Goal: Task Accomplishment & Management: Complete application form

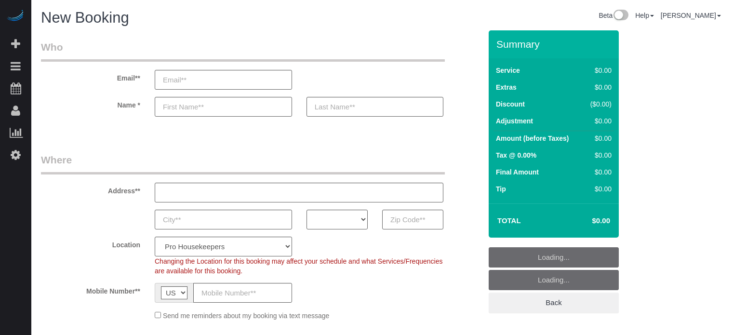
select select "4"
select select "number:9"
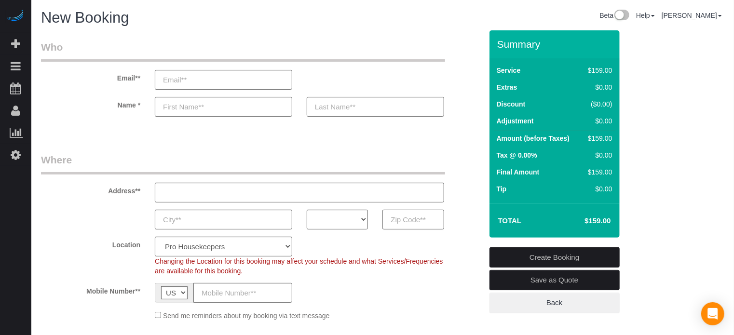
click at [398, 216] on input "text" at bounding box center [412, 220] width 61 height 20
paste input "85363"
type input "85363"
click at [322, 220] on select "AK AL AR AZ CA CO CT DC DE FL GA HI IA ID IL IN KS KY LA MA MD ME MI MN MO MS M…" at bounding box center [337, 220] width 61 height 20
select select "AZ"
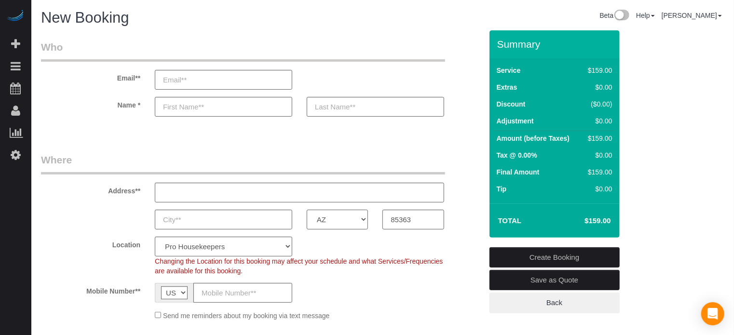
click at [307, 210] on select "AK AL AR AZ CA CO CT DC DE FL GA HI IA ID IL IN KS KY LA MA MD ME MI MN MO MS M…" at bounding box center [337, 220] width 61 height 20
click at [257, 250] on select "Pro Housekeepers Atlanta Austin Boston Chicago Cincinnati Clearwater Denver Ft …" at bounding box center [223, 247] width 137 height 20
select select "21"
click at [155, 237] on select "Pro Housekeepers Atlanta Austin Boston Chicago Cincinnati Clearwater Denver Ft …" at bounding box center [223, 247] width 137 height 20
select select "object:1185"
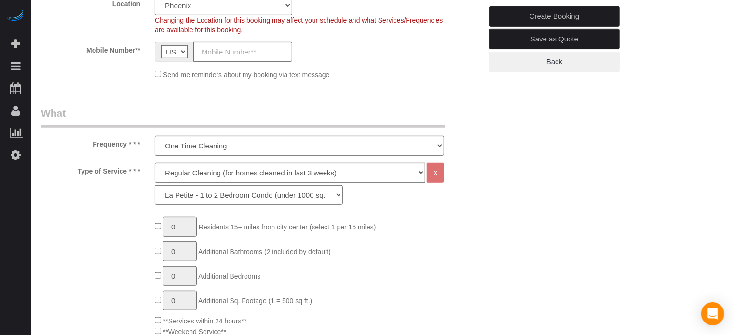
scroll to position [289, 0]
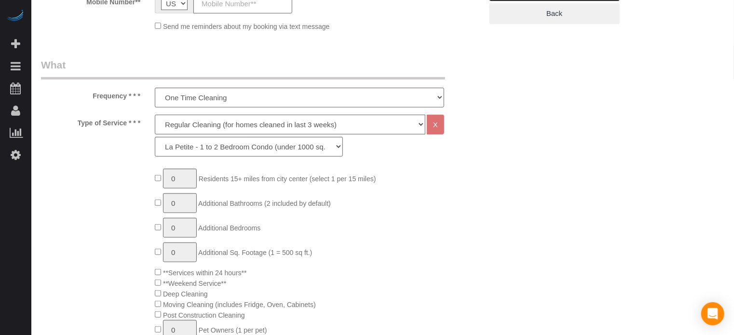
click at [193, 124] on select "Deep Cleaning (for homes that have not been cleaned in 3+ weeks) Spruce Regular…" at bounding box center [290, 125] width 270 height 20
select select "5"
click at [155, 115] on select "Deep Cleaning (for homes that have not been cleaned in 3+ weeks) Spruce Regular…" at bounding box center [290, 125] width 270 height 20
click at [188, 148] on select "La Petite - 1 to 2 Bedroom Condo (under 1000 sq. ft.) La Petite II - 2 Bedroom …" at bounding box center [249, 147] width 188 height 20
select select "96"
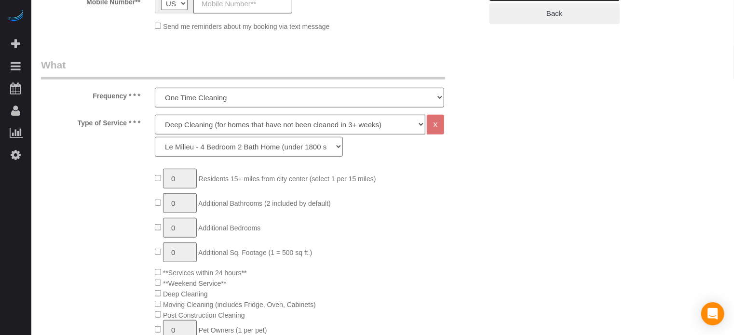
click at [155, 137] on select "La Petite - 1 to 2 Bedroom Condo (under 1000 sq. ft.) La Petite II - 2 Bedroom …" at bounding box center [249, 147] width 188 height 20
type input "1"
type input "0"
type input "1"
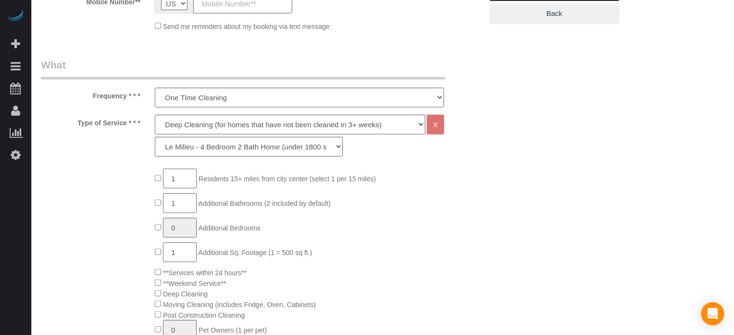
click at [179, 180] on input "1" at bounding box center [180, 179] width 34 height 20
type input "3"
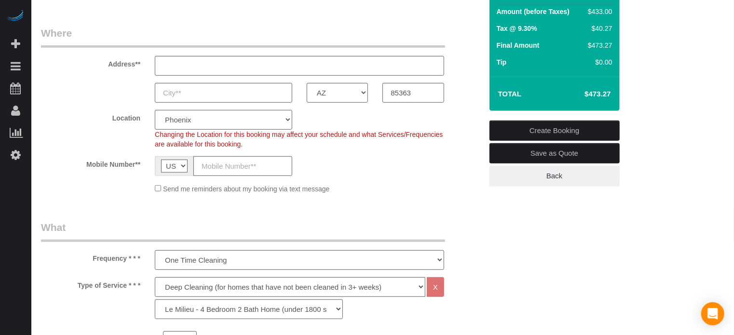
scroll to position [96, 0]
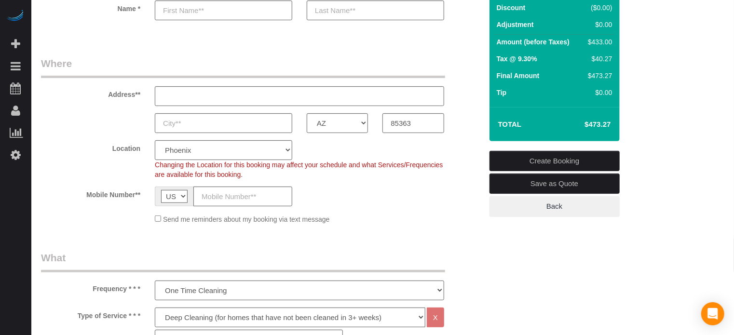
click at [461, 105] on div "Address**" at bounding box center [262, 81] width 456 height 50
click at [58, 172] on div "Location Pro Housekeepers Atlanta Austin Boston Chicago Cincinnati Clearwater D…" at bounding box center [262, 159] width 456 height 39
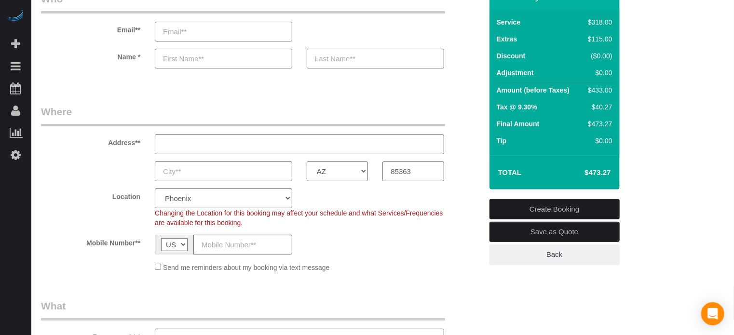
scroll to position [0, 0]
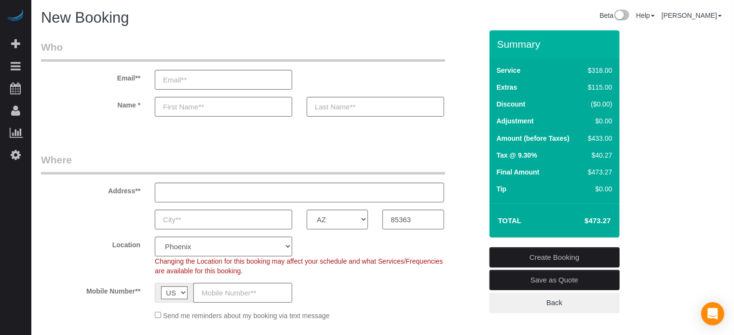
drag, startPoint x: 108, startPoint y: 190, endPoint x: 140, endPoint y: 294, distance: 108.6
click at [140, 294] on fieldset "Where Address** AK AL AR AZ CA CO CT DC DE FL GA HI IA ID IL IN KS KY LA MA MD …" at bounding box center [261, 240] width 441 height 175
drag, startPoint x: 714, startPoint y: 223, endPoint x: 694, endPoint y: 217, distance: 20.1
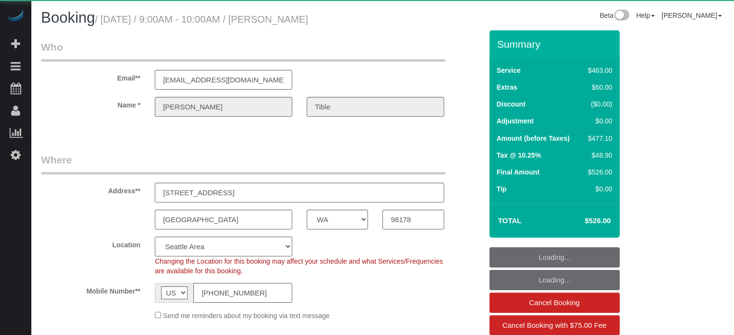
select select "WA"
select select "spot1"
select select "number:9"
select select "object:801"
select select "6"
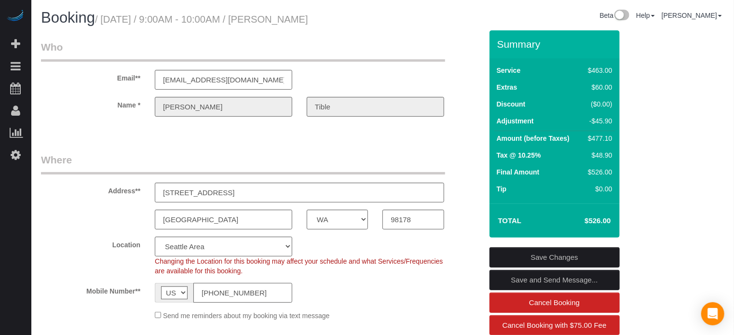
click at [228, 284] on input "[PHONE_NUMBER]" at bounding box center [242, 293] width 99 height 20
click at [227, 284] on input "[PHONE_NUMBER]" at bounding box center [242, 293] width 99 height 20
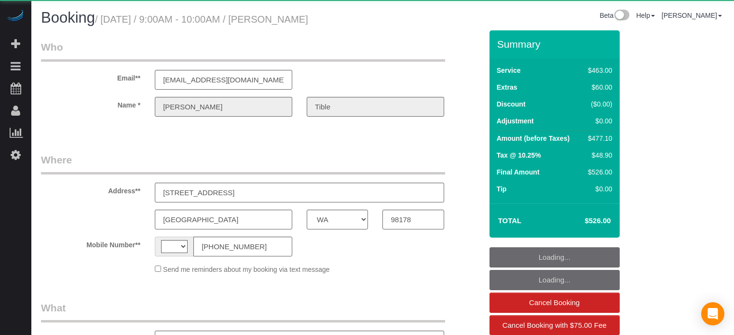
select select "WA"
select select "object:801"
select select "string:US"
select select "6"
select select "spot34"
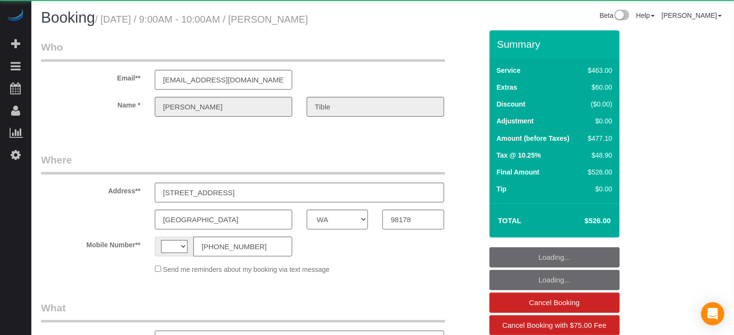
select select "number:9"
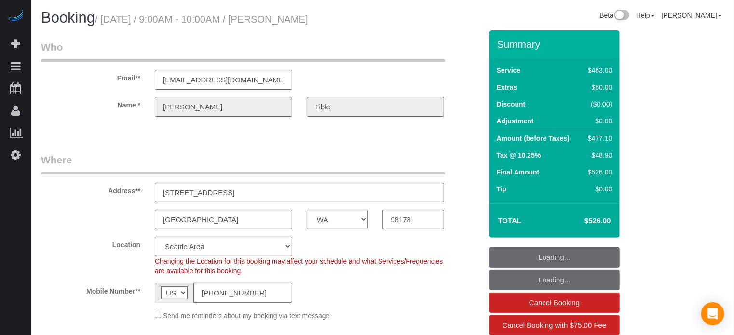
click at [458, 50] on div "Email** lillianmlam@gmail.com" at bounding box center [262, 65] width 456 height 50
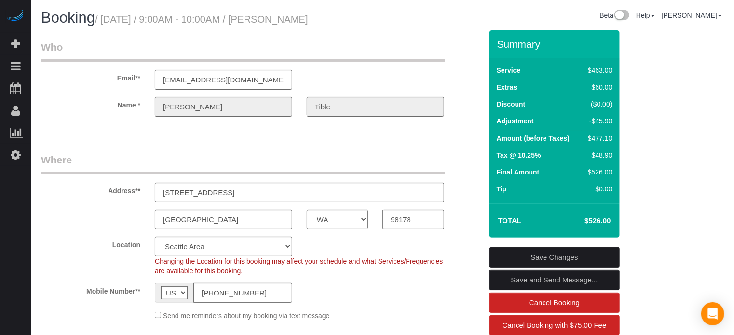
click at [458, 49] on div "Email** lillianmlam@gmail.com" at bounding box center [262, 65] width 456 height 50
drag, startPoint x: 498, startPoint y: 44, endPoint x: 568, endPoint y: 188, distance: 159.8
click at [568, 188] on div "Summary Service $463.00 Extras $60.00 Discount ($0.00) Adjustment -$45.90 Amoun…" at bounding box center [554, 133] width 130 height 207
click at [568, 188] on td "Tip" at bounding box center [538, 190] width 88 height 17
drag, startPoint x: 498, startPoint y: 42, endPoint x: 609, endPoint y: 221, distance: 211.0
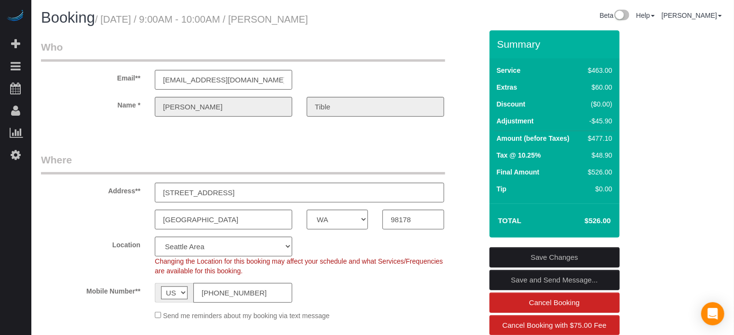
click at [609, 221] on div "Summary Service $463.00 Extras $60.00 Discount ($0.00) Adjustment -$45.90 Amoun…" at bounding box center [554, 133] width 130 height 207
click at [609, 221] on h4 "$526.00" at bounding box center [582, 221] width 55 height 8
click at [471, 165] on div "Address** 5144 S Augusta St" at bounding box center [262, 178] width 456 height 50
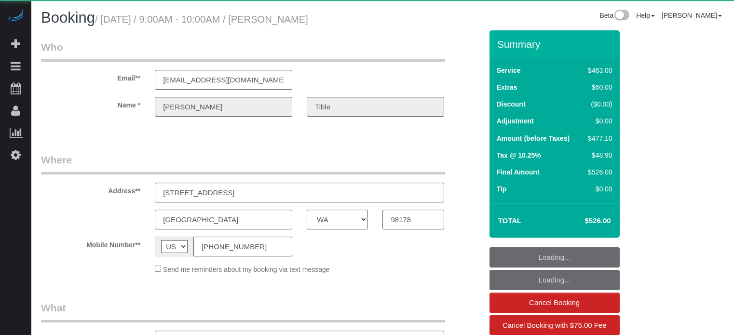
select select "WA"
select select "object:672"
select select "6"
select select "spot1"
select select "number:9"
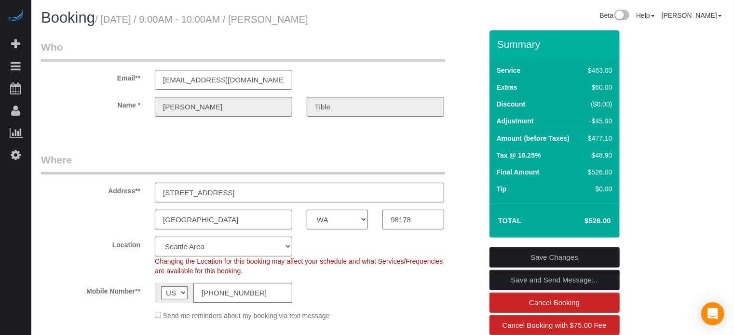
click at [243, 285] on input "[PHONE_NUMBER]" at bounding box center [242, 293] width 99 height 20
drag, startPoint x: 726, startPoint y: 217, endPoint x: 695, endPoint y: 216, distance: 30.9
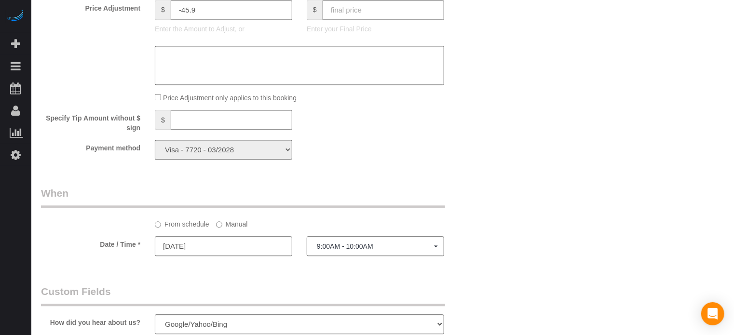
scroll to position [1109, 0]
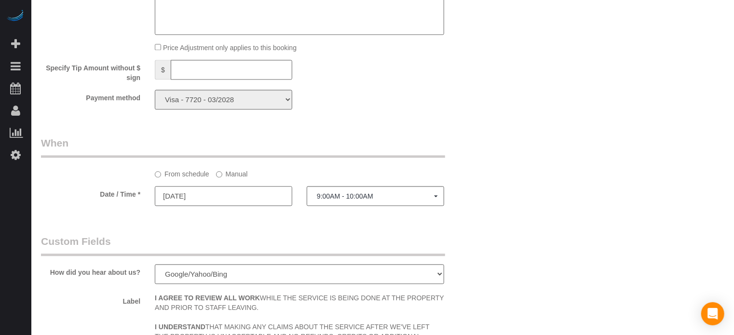
click at [229, 202] on input "09/03/2025" at bounding box center [223, 196] width 137 height 20
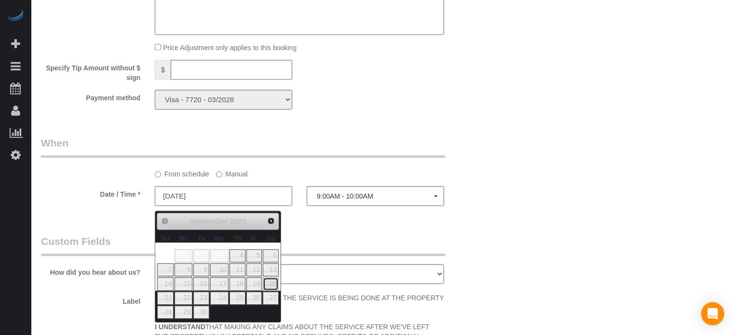
click at [271, 285] on link "20" at bounding box center [271, 283] width 16 height 13
type input "[DATE]"
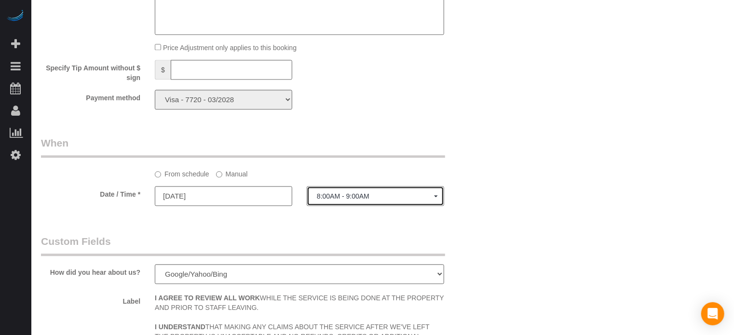
click at [336, 200] on span "8:00AM - 9:00AM" at bounding box center [375, 196] width 117 height 8
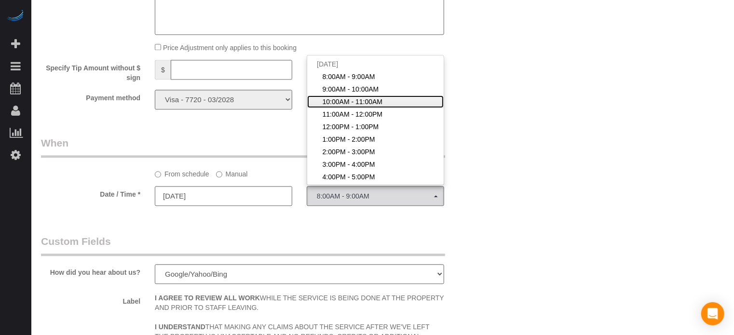
click at [341, 106] on span "10:00AM - 11:00AM" at bounding box center [353, 102] width 60 height 10
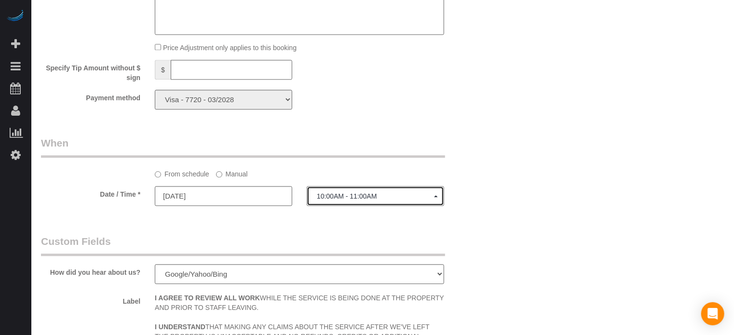
click at [365, 200] on span "10:00AM - 11:00AM" at bounding box center [375, 196] width 117 height 8
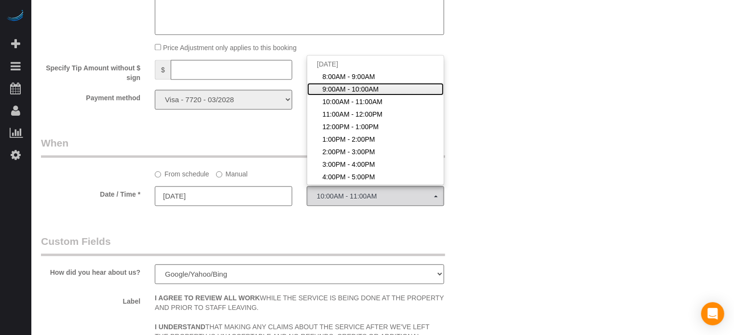
click at [346, 94] on span "9:00AM - 10:00AM" at bounding box center [351, 89] width 56 height 10
select select "spot35"
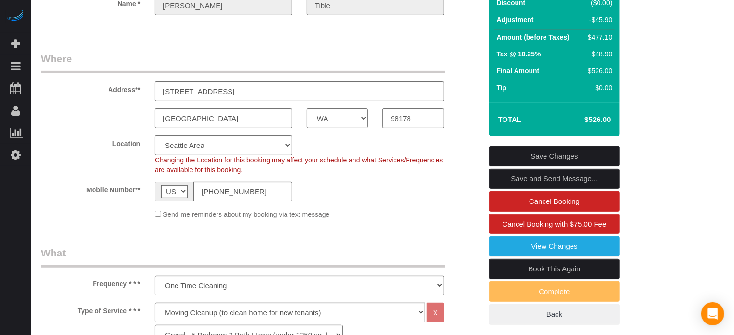
scroll to position [0, 0]
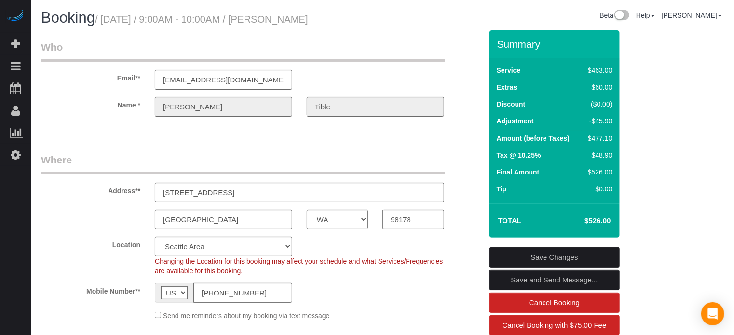
click at [556, 254] on link "Save Changes" at bounding box center [554, 257] width 130 height 20
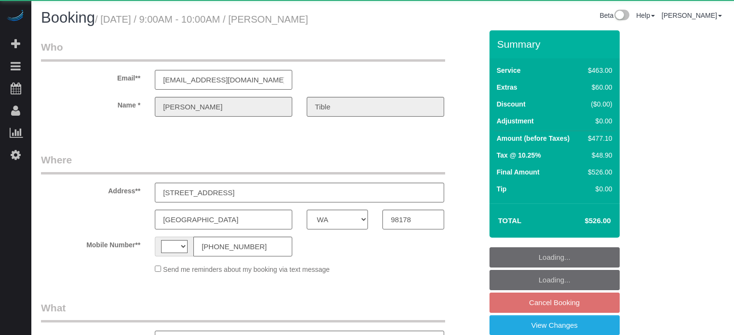
select select "WA"
select select "string:[GEOGRAPHIC_DATA]"
select select "object:797"
select select "string:fspay-ed6096dd-522e-4ac2-8d91-74740dadf6a0"
select select "6"
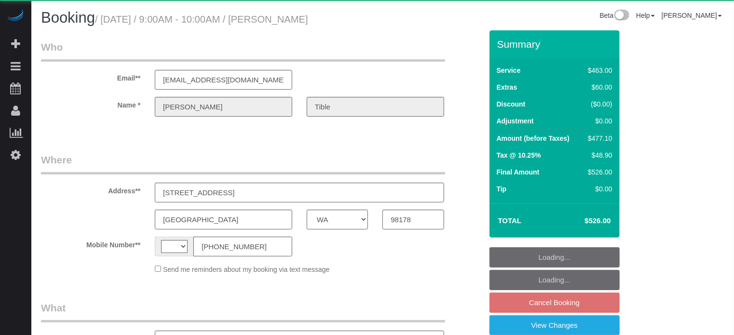
select select "spot2"
select select "number:9"
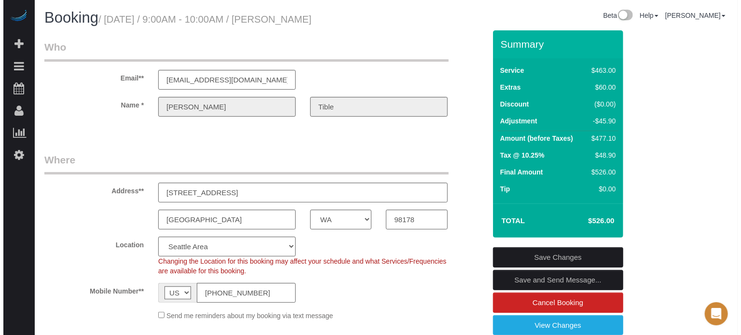
scroll to position [48, 0]
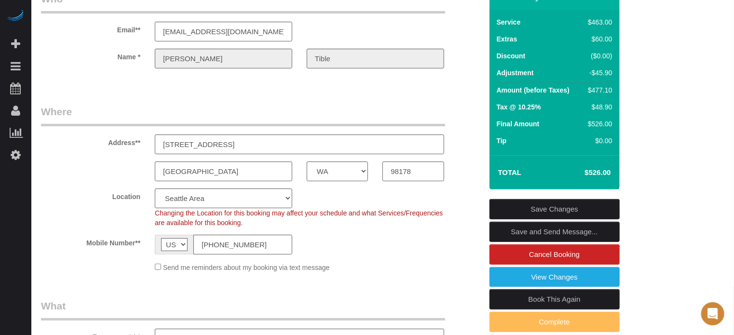
click at [518, 231] on link "Save and Send Message..." at bounding box center [554, 232] width 130 height 20
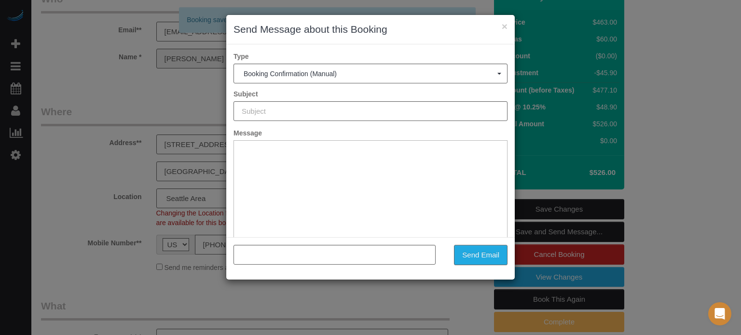
type input "Booking Confirmed!"
type input ""[PERSON_NAME]" <[EMAIL_ADDRESS][DOMAIN_NAME]>"
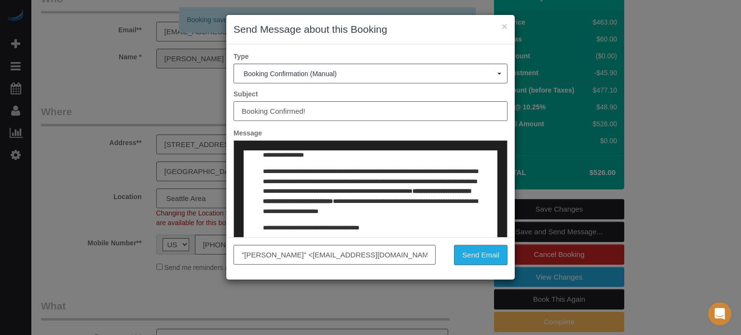
scroll to position [0, 0]
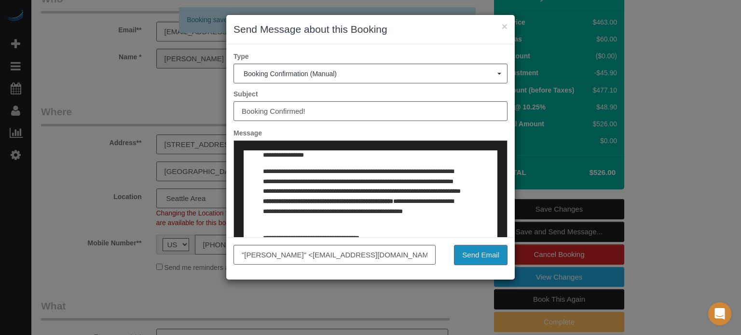
click at [480, 253] on button "Send Email" at bounding box center [481, 255] width 54 height 20
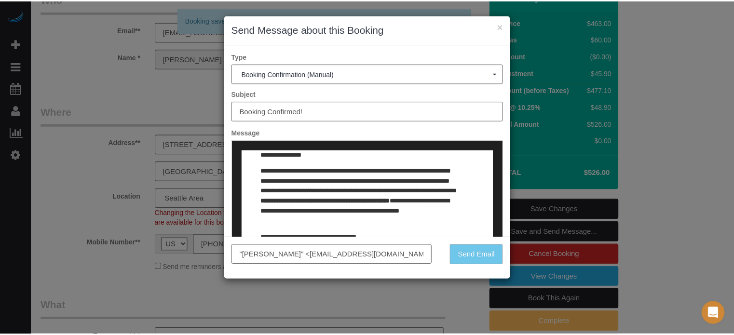
scroll to position [83, 0]
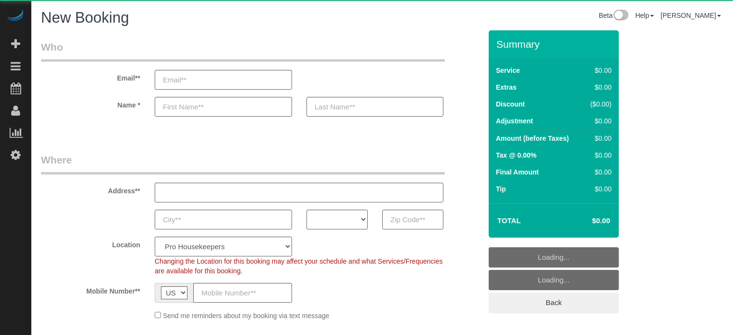
select select "4"
select select "number:9"
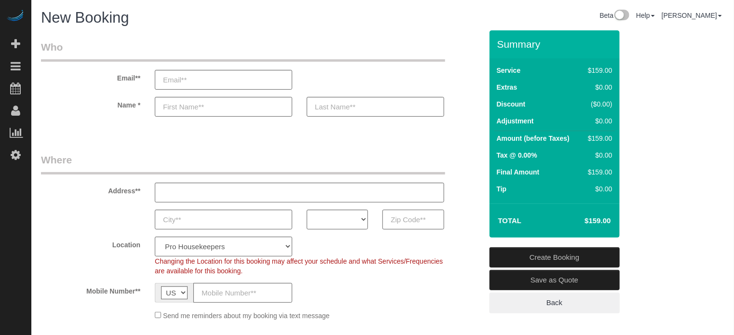
click at [416, 216] on input "text" at bounding box center [412, 220] width 61 height 20
paste input "97035"
type input "97035"
click at [341, 220] on select "AK AL AR AZ CA CO CT DC DE [GEOGRAPHIC_DATA] [GEOGRAPHIC_DATA] HI IA ID IL IN K…" at bounding box center [337, 220] width 61 height 20
select select "OR"
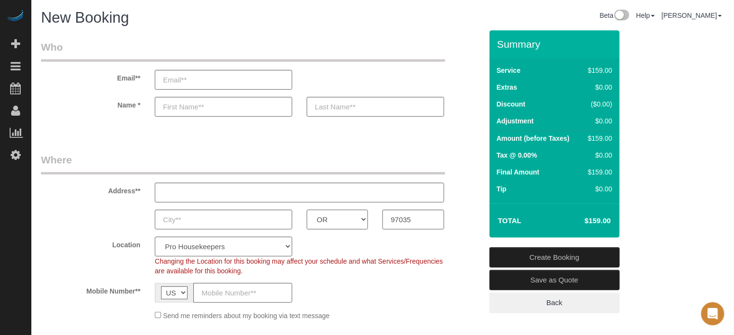
click at [307, 210] on select "AK AL AR AZ CA CO CT DC DE [GEOGRAPHIC_DATA] [GEOGRAPHIC_DATA] HI IA ID IL IN K…" at bounding box center [337, 220] width 61 height 20
click at [250, 245] on select "Pro Housekeepers Atlanta Austin Boston Chicago Cincinnati Clearwater Denver Ft …" at bounding box center [223, 247] width 137 height 20
select select "27"
click at [155, 237] on select "Pro Housekeepers Atlanta Austin Boston Chicago Cincinnati Clearwater Denver Ft …" at bounding box center [223, 247] width 137 height 20
select select "object:1185"
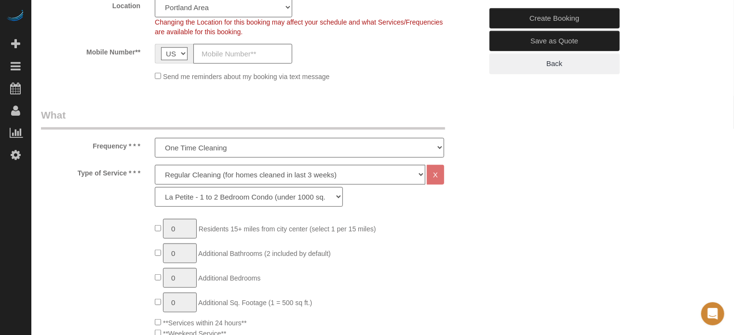
scroll to position [241, 0]
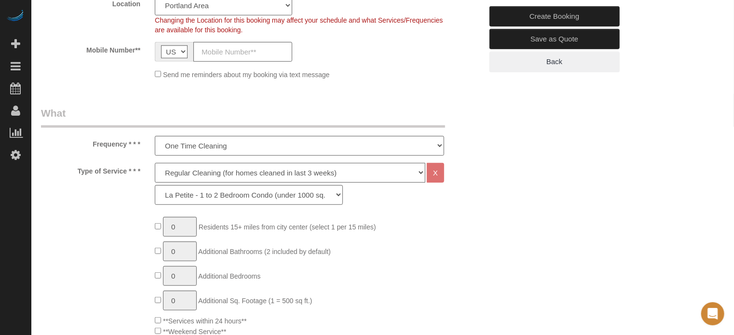
click at [180, 174] on select "Deep Cleaning (for homes that have not been cleaned in 3+ weeks) Spruce Regular…" at bounding box center [290, 173] width 270 height 20
select select "5"
click at [155, 163] on select "Deep Cleaning (for homes that have not been cleaned in 3+ weeks) Spruce Regular…" at bounding box center [290, 173] width 270 height 20
click at [181, 195] on select "La Petite - 1 to 2 Bedroom Condo (under 1000 sq. ft.) La Petite II - 2 Bedroom …" at bounding box center [249, 195] width 188 height 20
click at [139, 183] on div "Type of Service * * * Deep Cleaning (for homes that have not been cleaned in 3+…" at bounding box center [262, 186] width 456 height 47
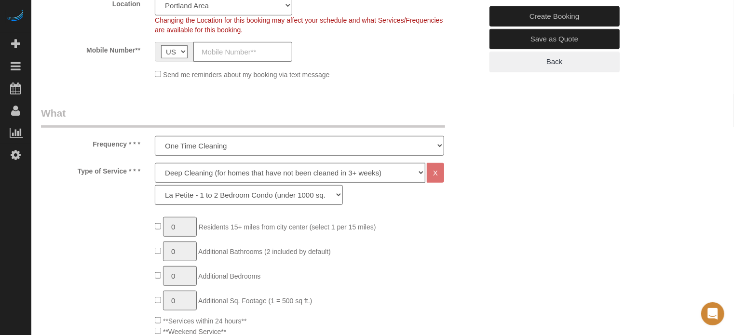
click at [197, 193] on select "La Petite - 1 to 2 Bedroom Condo (under 1000 sq. ft.) La Petite II - 2 Bedroom …" at bounding box center [249, 195] width 188 height 20
select select "95"
click at [155, 185] on select "La Petite - 1 to 2 Bedroom Condo (under 1000 sq. ft.) La Petite II - 2 Bedroom …" at bounding box center [249, 195] width 188 height 20
type input "1"
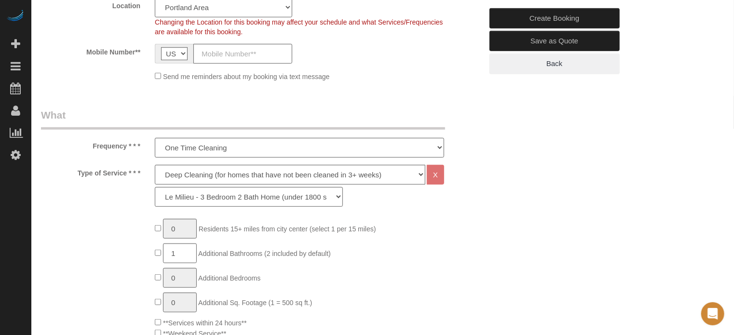
scroll to position [241, 0]
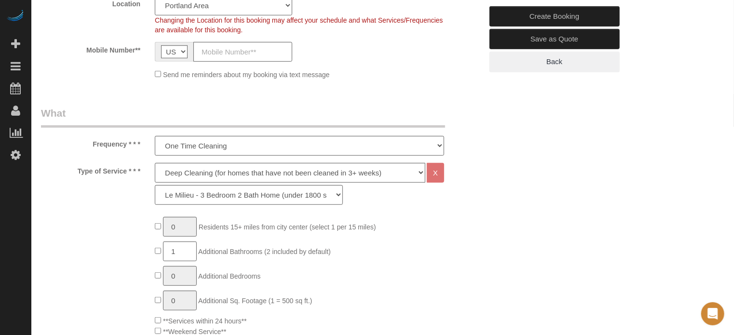
click at [177, 119] on legend "What" at bounding box center [243, 117] width 404 height 22
click at [192, 148] on select "One Time Cleaning Weekly Cleaning (20%) - 20.00% (0% for the First Booking) Eve…" at bounding box center [299, 146] width 289 height 20
click at [155, 136] on select "One Time Cleaning Weekly Cleaning (20%) - 20.00% (0% for the First Booking) Eve…" at bounding box center [299, 146] width 289 height 20
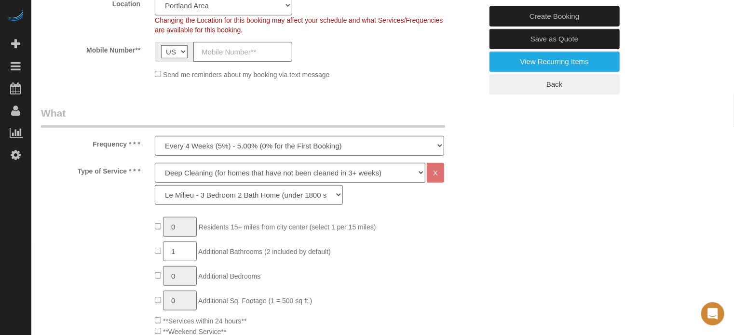
click at [192, 175] on select "Deep Cleaning (for homes that have not been cleaned in 3+ weeks) Spruce Regular…" at bounding box center [290, 173] width 270 height 20
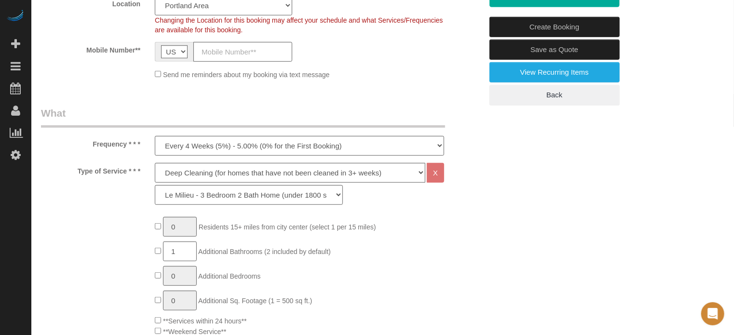
click at [100, 176] on div "Type of Service * * * Deep Cleaning (for homes that have not been cleaned in 3+…" at bounding box center [262, 186] width 456 height 47
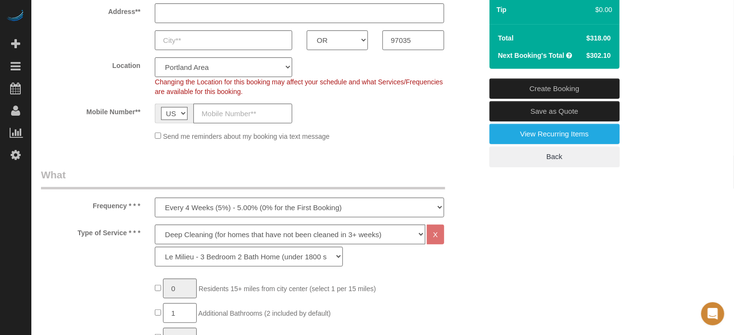
scroll to position [193, 0]
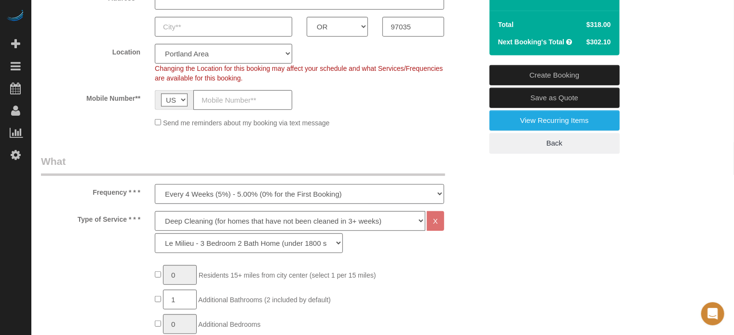
click at [183, 199] on select "One Time Cleaning Weekly Cleaning (20%) - 20.00% (0% for the First Booking) Eve…" at bounding box center [299, 194] width 289 height 20
select select "object:1188"
click at [155, 184] on select "One Time Cleaning Weekly Cleaning (20%) - 20.00% (0% for the First Booking) Eve…" at bounding box center [299, 194] width 289 height 20
click at [191, 226] on select "Deep Cleaning (for homes that have not been cleaned in 3+ weeks) Spruce Regular…" at bounding box center [290, 221] width 270 height 20
select select "4"
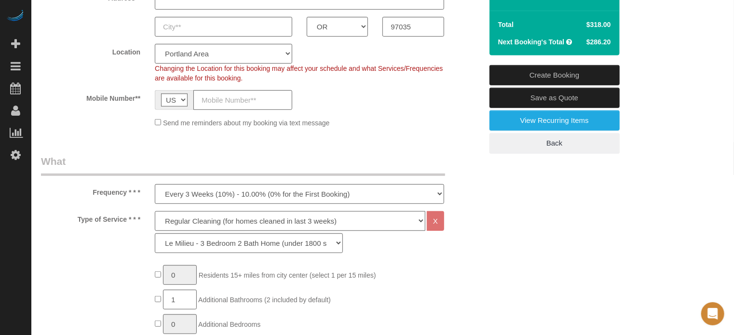
click at [155, 211] on select "Deep Cleaning (for homes that have not been cleaned in 3+ weeks) Spruce Regular…" at bounding box center [290, 221] width 270 height 20
click at [210, 247] on select "La Petite - 1 to 2 Bedroom Condo (under 1000 sq. ft.) La Petite II - 2 Bedroom …" at bounding box center [249, 243] width 188 height 20
select select "89"
click at [155, 233] on select "La Petite - 1 to 2 Bedroom Condo (under 1000 sq. ft.) La Petite II - 2 Bedroom …" at bounding box center [249, 243] width 188 height 20
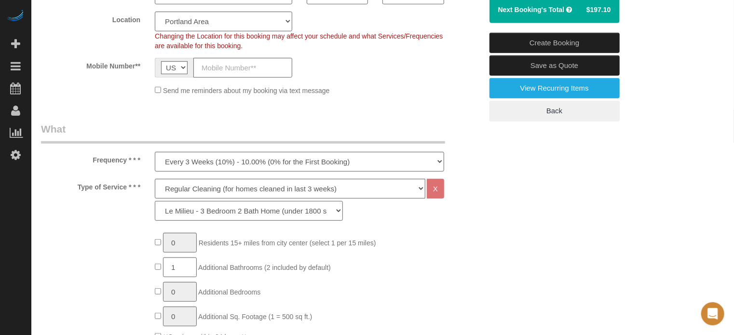
scroll to position [241, 0]
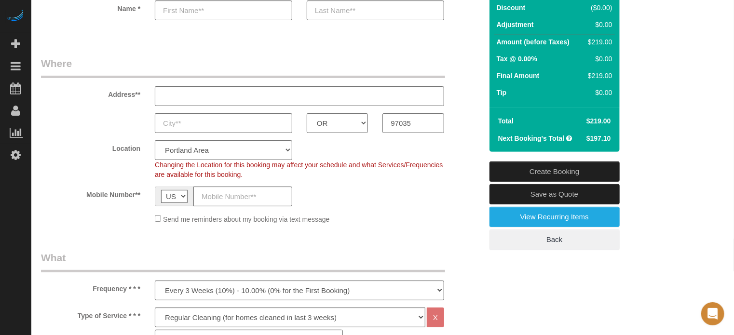
scroll to position [193, 0]
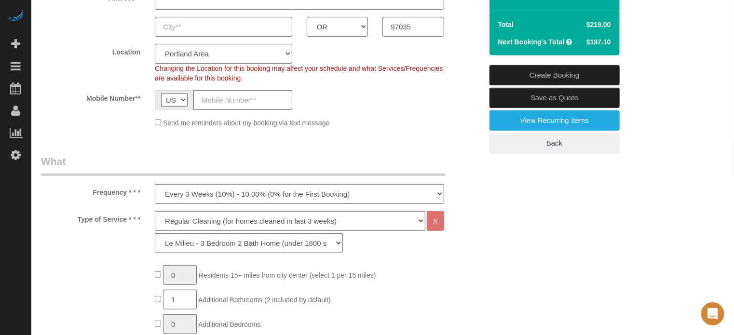
click at [197, 192] on select "One Time Cleaning Weekly Cleaning (20%) - 20.00% (0% for the First Booking) Eve…" at bounding box center [299, 194] width 289 height 20
click at [85, 189] on label "Frequency * * *" at bounding box center [91, 190] width 114 height 13
click at [177, 219] on select "Deep Cleaning (for homes that have not been cleaned in 3+ weeks) Spruce Regular…" at bounding box center [290, 221] width 270 height 20
select select "5"
click at [155, 211] on select "Deep Cleaning (for homes that have not been cleaned in 3+ weeks) Spruce Regular…" at bounding box center [290, 221] width 270 height 20
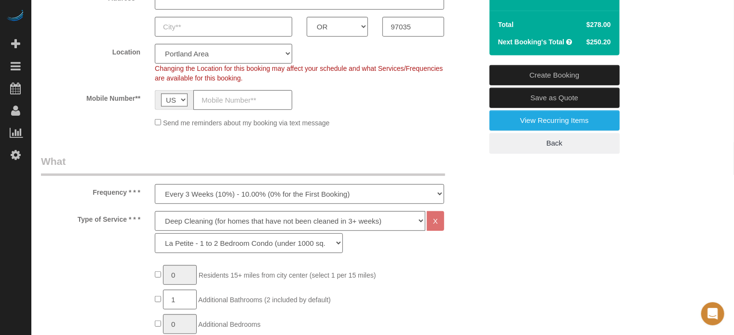
click at [204, 243] on select "La Petite - 1 to 2 Bedroom Condo (under 1000 sq. ft.) La Petite II - 2 Bedroom …" at bounding box center [249, 243] width 188 height 20
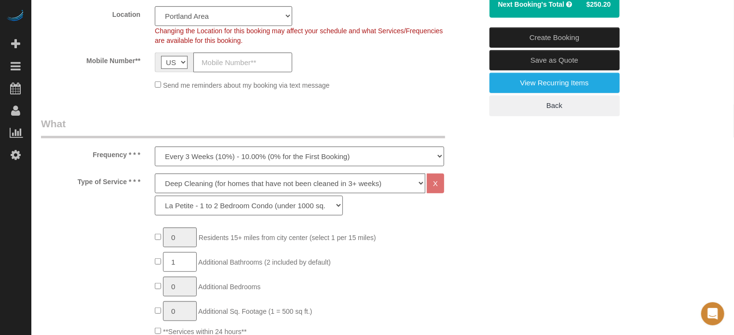
scroll to position [241, 0]
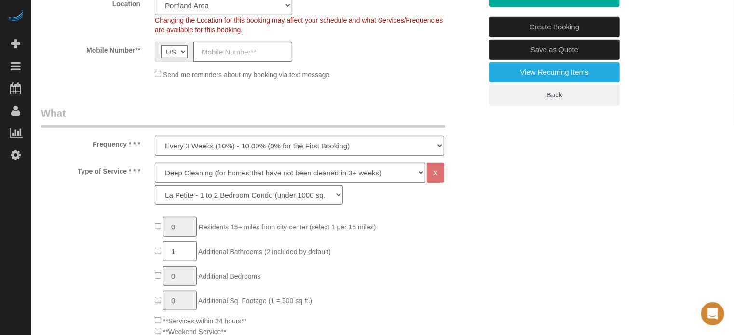
click at [204, 202] on select "La Petite - 1 to 2 Bedroom Condo (under 1000 sq. ft.) La Petite II - 2 Bedroom …" at bounding box center [249, 195] width 188 height 20
select select "95"
click at [155, 185] on select "La Petite - 1 to 2 Bedroom Condo (under 1000 sq. ft.) La Petite II - 2 Bedroom …" at bounding box center [249, 195] width 188 height 20
click at [470, 202] on div "Type of Service * * * Deep Cleaning (for homes that have not been cleaned in 3+…" at bounding box center [262, 186] width 456 height 47
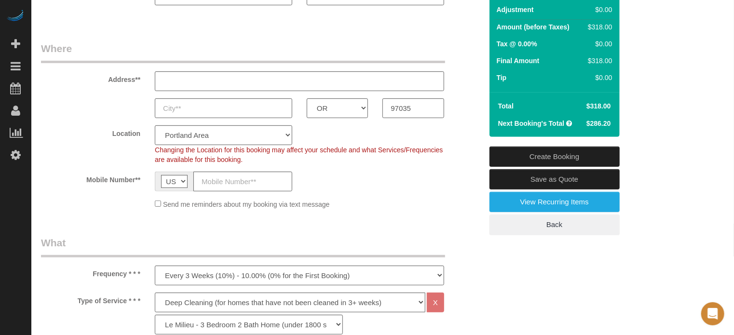
scroll to position [0, 0]
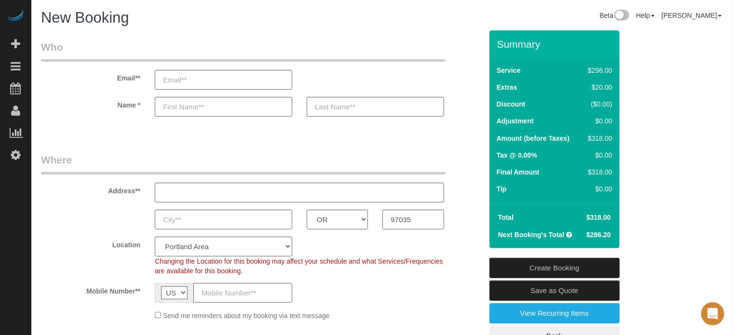
drag, startPoint x: 497, startPoint y: 42, endPoint x: 613, endPoint y: 240, distance: 229.5
click at [613, 240] on div "Summary Service $298.00 Extras $20.00 Discount ($0.00) Adjustment $0.00 Amount …" at bounding box center [554, 139] width 130 height 218
click at [613, 229] on td "$286.20" at bounding box center [597, 234] width 34 height 17
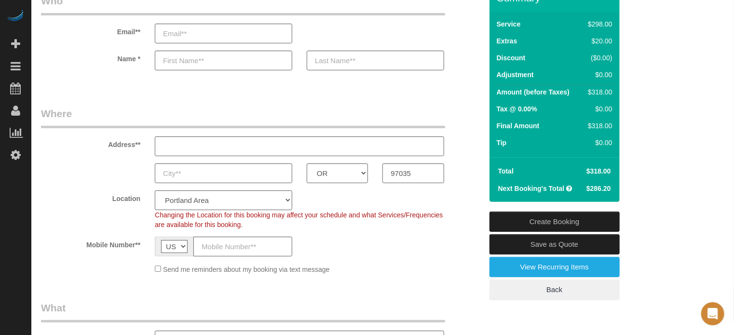
scroll to position [145, 0]
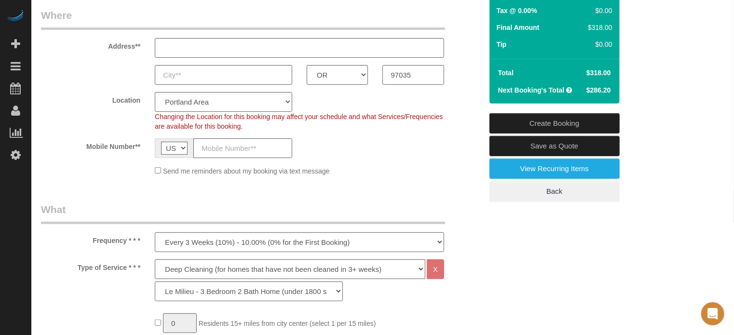
click at [465, 162] on sui-booking-location "Location Pro Housekeepers Atlanta Austin Boston Chicago Cincinnati Clearwater D…" at bounding box center [261, 134] width 441 height 84
click at [473, 152] on div "Mobile Number** AF AL DZ AD AO AI AQ AG AR AM AW AU AT AZ BS BH BD BB BY BE BZ …" at bounding box center [262, 148] width 456 height 20
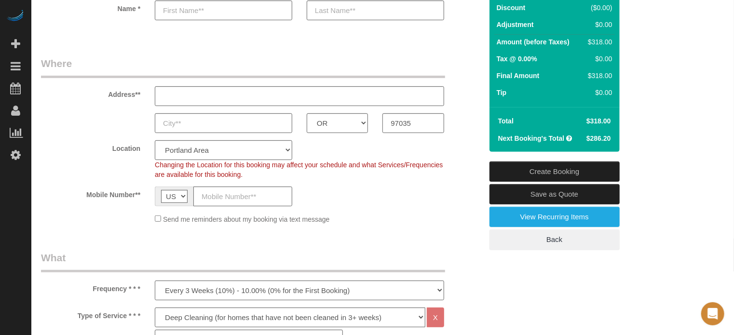
scroll to position [96, 0]
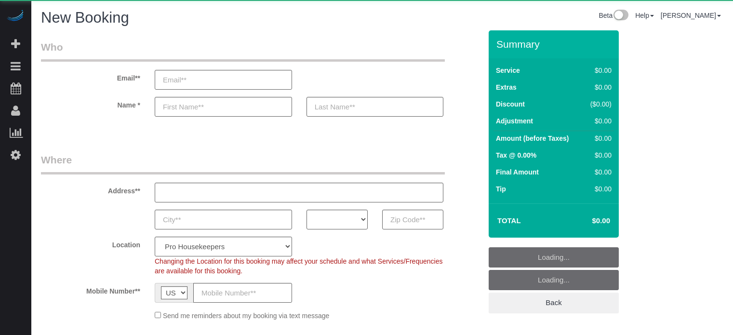
select select "number:9"
select select "object:1047"
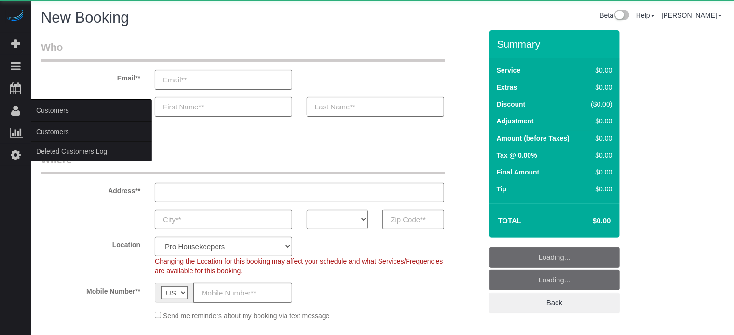
select select "4"
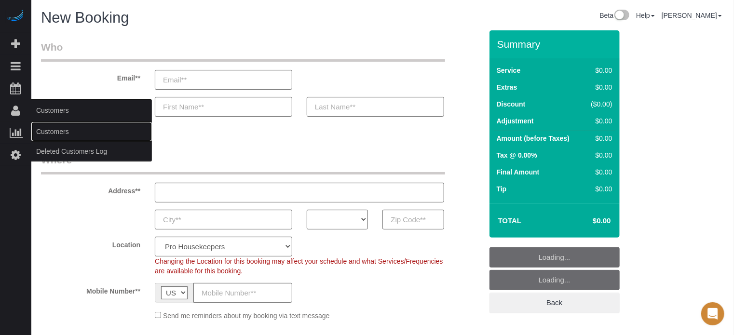
click at [58, 132] on link "Customers" at bounding box center [91, 131] width 121 height 19
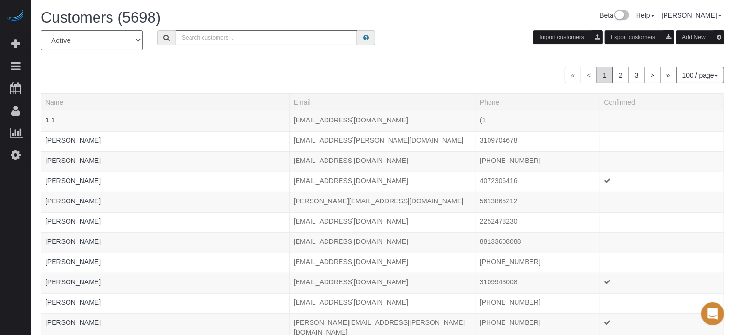
click at [694, 34] on button "Add New" at bounding box center [700, 37] width 48 height 14
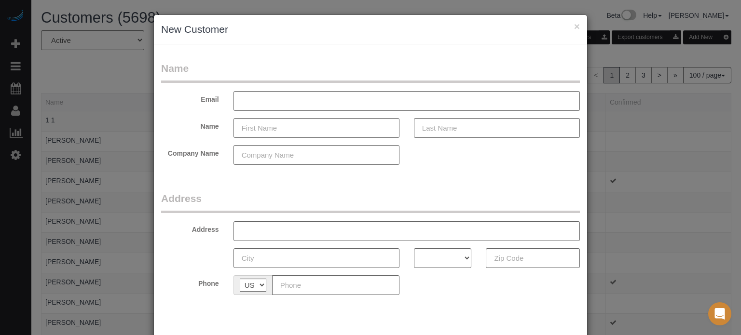
click at [720, 140] on div "× New Customer Name Email Name Company Name Address Address AK AL AR AZ CA CO C…" at bounding box center [370, 167] width 741 height 335
click at [436, 263] on select "AK AL AR AZ CA CO CT DC DE FL GA HI IA ID IL IN KS KY LA MA MD ME MI MN MO MS M…" at bounding box center [443, 258] width 58 height 20
select select "OR"
click at [414, 248] on select "AK AL AR AZ CA CO CT DC DE FL GA HI IA ID IL IN KS KY LA MA MD ME MI MN MO MS M…" at bounding box center [443, 258] width 58 height 20
click at [316, 279] on input "text" at bounding box center [335, 285] width 127 height 20
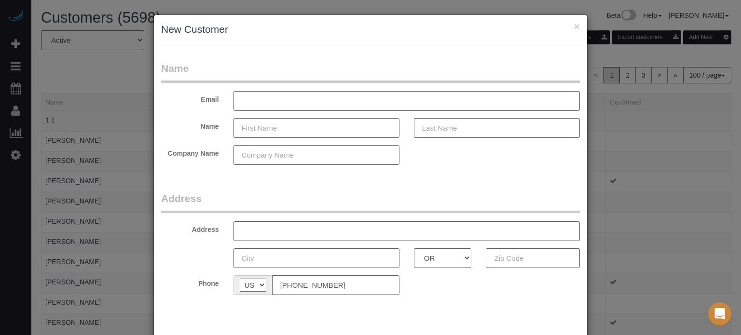
click at [329, 284] on input "[PHONE_NUMBER]" at bounding box center [335, 285] width 127 height 20
type input "[PHONE_NUMBER]"
click at [461, 293] on div "Phone AF AL DZ AD AO AI AQ AG AR AM AW AU AT AZ BS BH BD BB BY BE BZ BJ BM BT B…" at bounding box center [370, 285] width 433 height 20
click at [256, 129] on input "text" at bounding box center [316, 128] width 166 height 20
click at [259, 131] on input "text" at bounding box center [316, 128] width 166 height 20
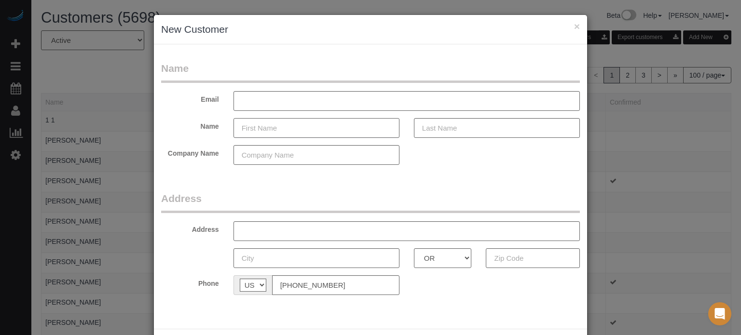
drag, startPoint x: 282, startPoint y: 121, endPoint x: 288, endPoint y: 127, distance: 8.2
click at [288, 127] on input "text" at bounding box center [316, 128] width 166 height 20
type input "Vita"
click at [457, 125] on input "text" at bounding box center [497, 128] width 166 height 20
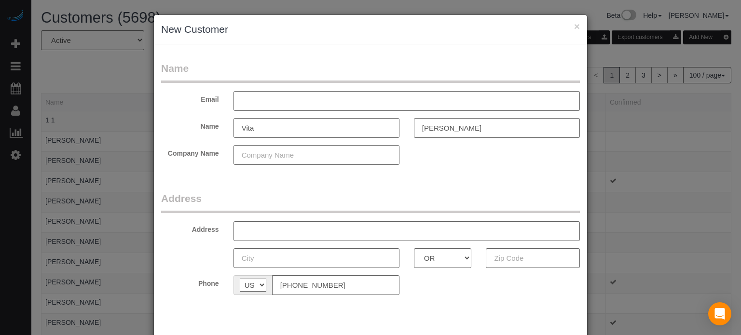
type input "[PERSON_NAME]"
click at [261, 100] on input "text" at bounding box center [406, 101] width 346 height 20
click at [258, 71] on legend "Name" at bounding box center [370, 72] width 418 height 22
click at [260, 103] on input "text" at bounding box center [406, 101] width 346 height 20
click at [266, 102] on input "text" at bounding box center [406, 101] width 346 height 20
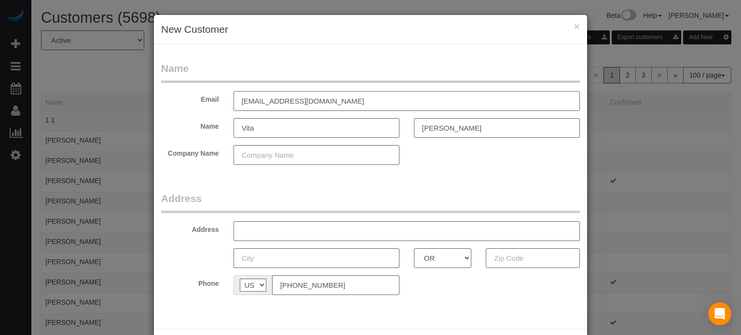
click at [280, 102] on input "[EMAIL_ADDRESS][DOMAIN_NAME]" at bounding box center [406, 101] width 346 height 20
click at [310, 103] on input "[EMAIL_ADDRESS][DOMAIN_NAME]" at bounding box center [406, 101] width 346 height 20
drag, startPoint x: 315, startPoint y: 102, endPoint x: 261, endPoint y: 103, distance: 53.5
click at [261, 103] on input "[EMAIL_ADDRESS][DOMAIN_NAME]" at bounding box center [406, 101] width 346 height 20
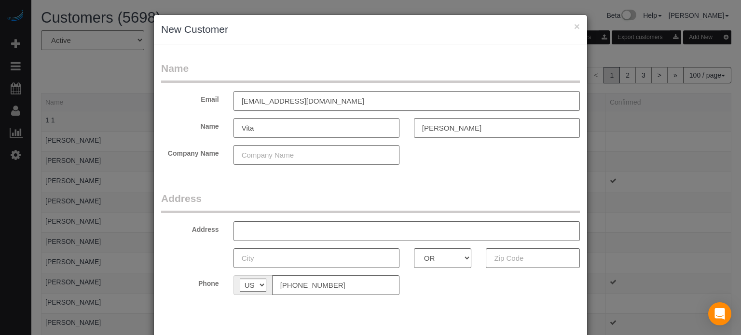
type input "[EMAIL_ADDRESS][DOMAIN_NAME]"
click at [285, 235] on input "text" at bounding box center [406, 231] width 346 height 20
paste input "120 Kingsgate Rd, Lake Oswego, OR 97035, USA"
click at [373, 230] on input "120 Kingsgate Rd, Lake Oswego, OR 97035, USA" at bounding box center [406, 231] width 346 height 20
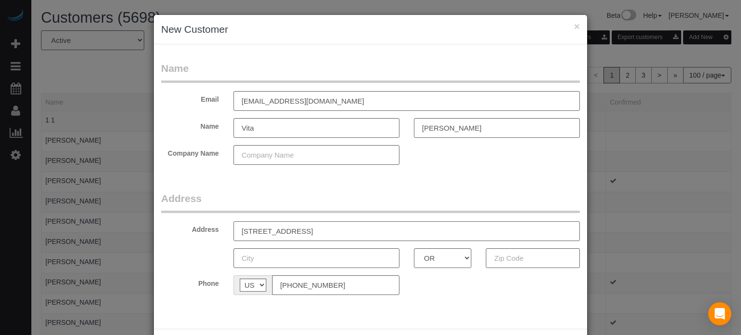
type input "120 Kingsgate Rd, Lake Oswego, OR , USA"
click at [538, 263] on input "text" at bounding box center [532, 258] width 94 height 20
paste input "97035"
type input "97035"
drag, startPoint x: 344, startPoint y: 231, endPoint x: 299, endPoint y: 231, distance: 44.4
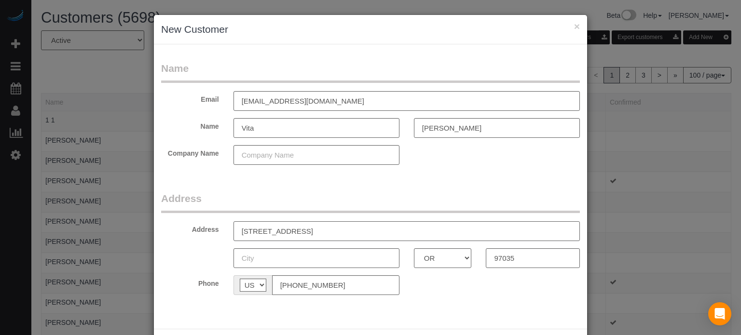
click at [299, 231] on input "120 Kingsgate Rd, Lake Oswego, OR , USA" at bounding box center [406, 231] width 346 height 20
type input "120 Kingsgate Rd, , OR , USA"
click at [276, 260] on input "text" at bounding box center [316, 258] width 166 height 20
paste input "[GEOGRAPHIC_DATA]"
type input "[GEOGRAPHIC_DATA]"
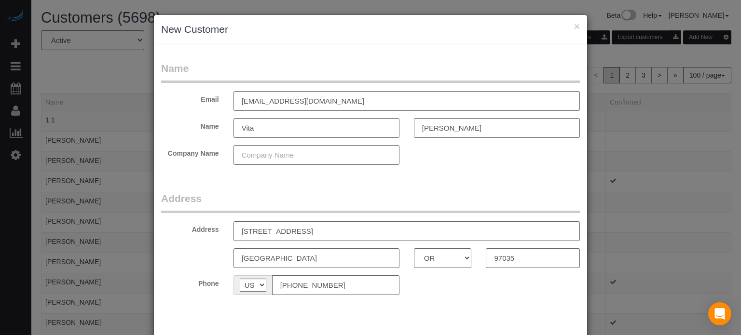
drag, startPoint x: 355, startPoint y: 233, endPoint x: 303, endPoint y: 237, distance: 52.7
click at [303, 237] on input "120 Kingsgate Rd, , OR , USA" at bounding box center [406, 231] width 346 height 20
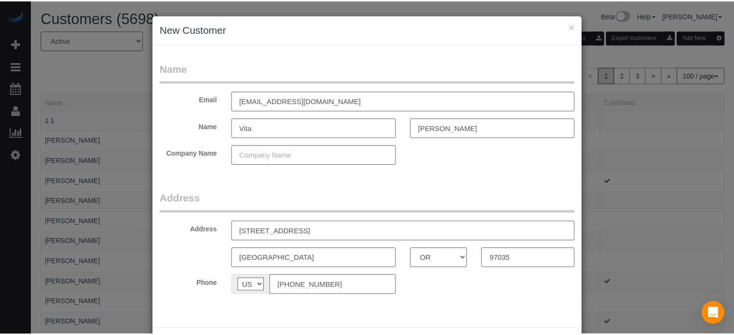
scroll to position [42, 0]
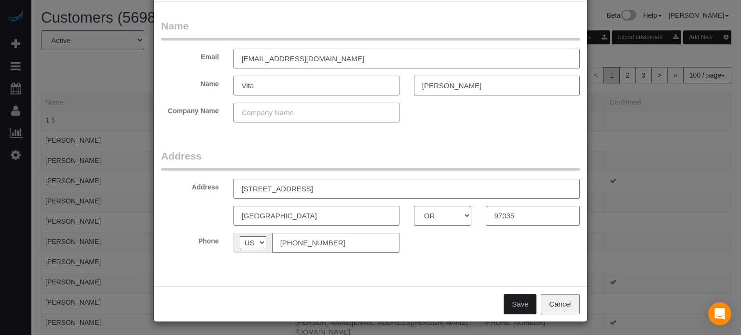
type input "[STREET_ADDRESS]"
click at [515, 305] on button "Save" at bounding box center [519, 304] width 33 height 20
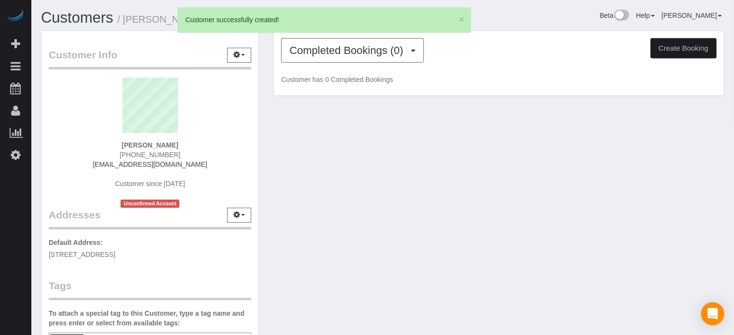
click at [669, 52] on button "Create Booking" at bounding box center [683, 48] width 66 height 20
select select "OR"
select select "number:9"
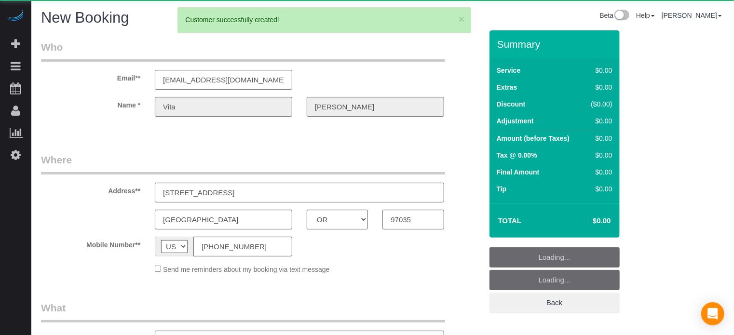
select select "object:2640"
select select "4"
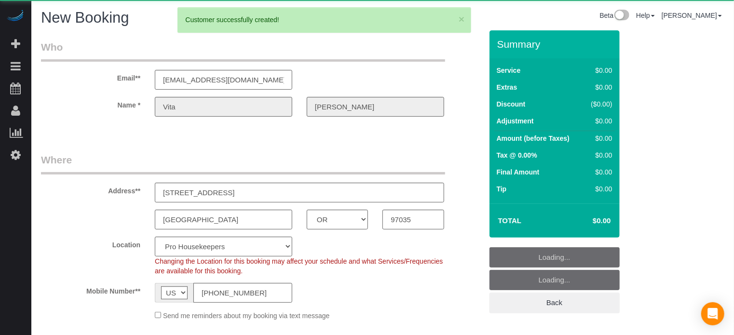
click at [479, 81] on div "Email** nmura@comcast.net" at bounding box center [262, 65] width 456 height 50
select select "27"
select select "object:2776"
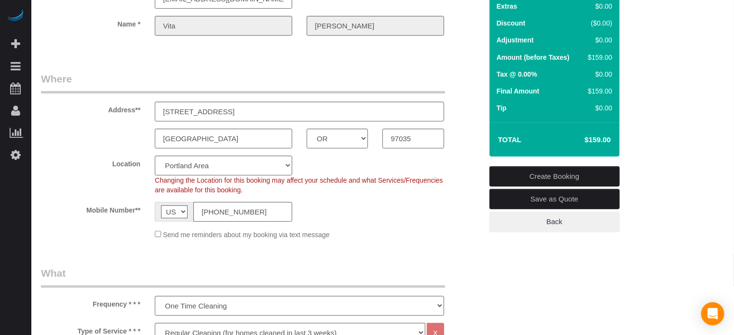
scroll to position [241, 0]
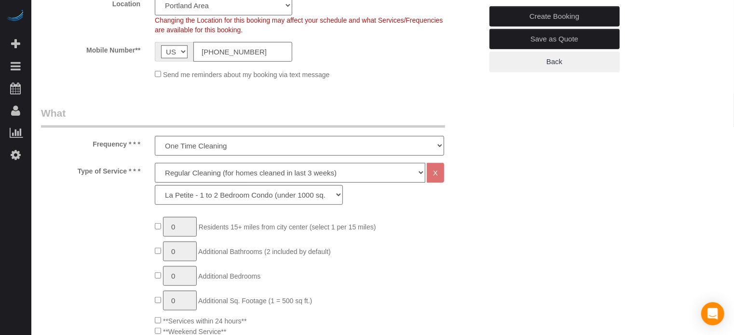
click at [203, 173] on select "Deep Cleaning (for homes that have not been cleaned in 3+ weeks) Spruce Regular…" at bounding box center [290, 173] width 270 height 20
select select "5"
click at [155, 163] on select "Deep Cleaning (for homes that have not been cleaned in 3+ weeks) Spruce Regular…" at bounding box center [290, 173] width 270 height 20
select select "93"
click at [190, 144] on select "One Time Cleaning Weekly Cleaning (20%) - 20.00% (0% for the First Booking) Eve…" at bounding box center [299, 146] width 289 height 20
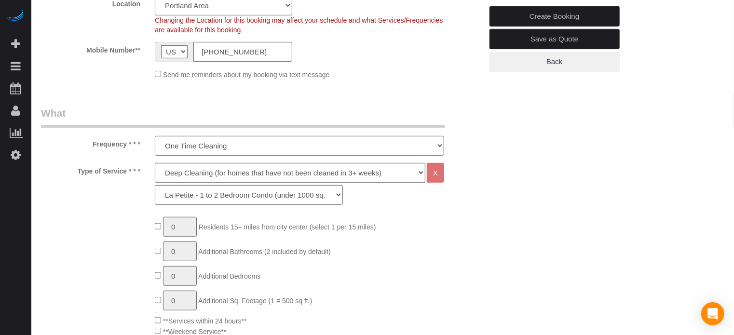
select select "object:2779"
click at [155, 136] on select "One Time Cleaning Weekly Cleaning (20%) - 20.00% (0% for the First Booking) Eve…" at bounding box center [299, 146] width 289 height 20
click at [196, 194] on select "La Petite - 1 to 2 Bedroom Condo (under 1000 sq. ft.) La Petite II - 2 Bedroom …" at bounding box center [249, 195] width 188 height 20
select select "95"
click at [155, 185] on select "La Petite - 1 to 2 Bedroom Condo (under 1000 sq. ft.) La Petite II - 2 Bedroom …" at bounding box center [249, 195] width 188 height 20
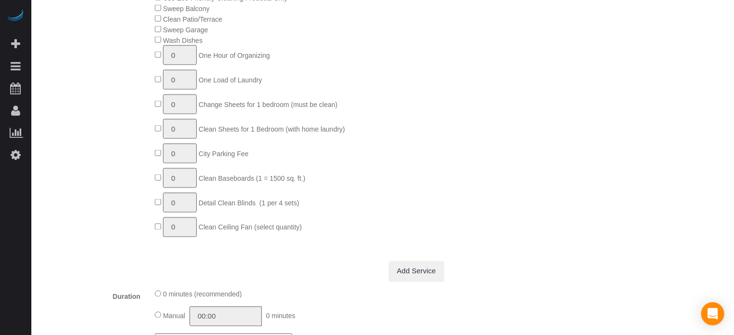
scroll to position [702, 0]
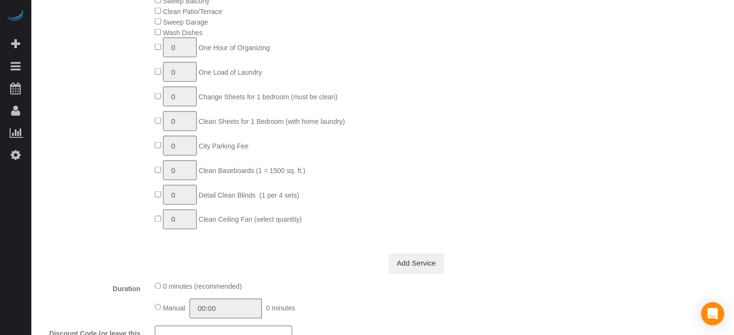
click at [719, 143] on div "Who Email** nmura@comcast.net Name * Vita Yang Where Address** 120 Kingsgate Rd…" at bounding box center [382, 336] width 683 height 2017
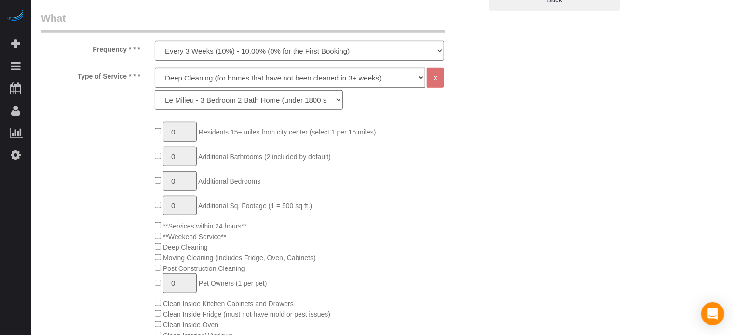
scroll to position [316, 0]
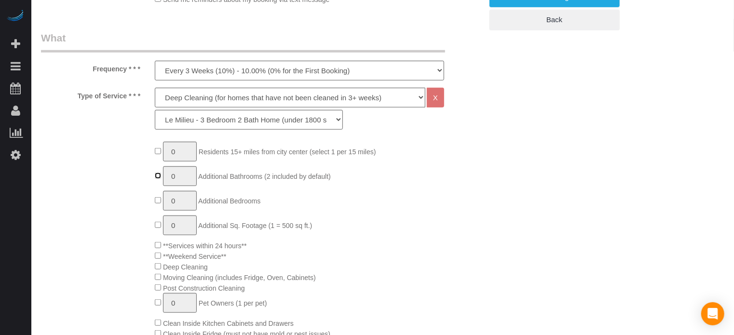
type input "1"
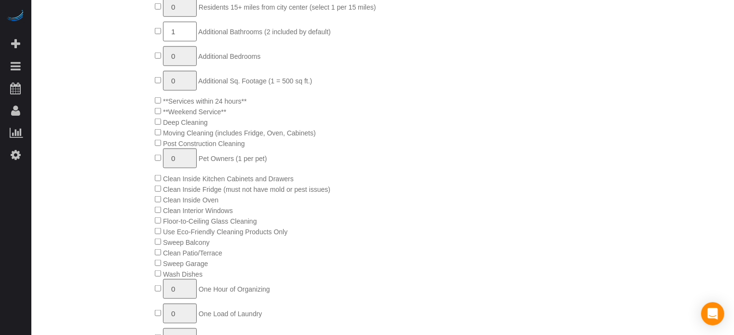
click at [120, 235] on div "0 Residents 15+ miles from city center (select 1 per 15 miles) 1 Additional Bat…" at bounding box center [262, 236] width 456 height 479
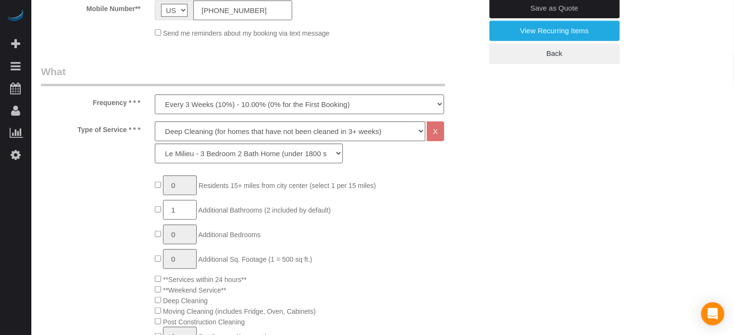
scroll to position [268, 0]
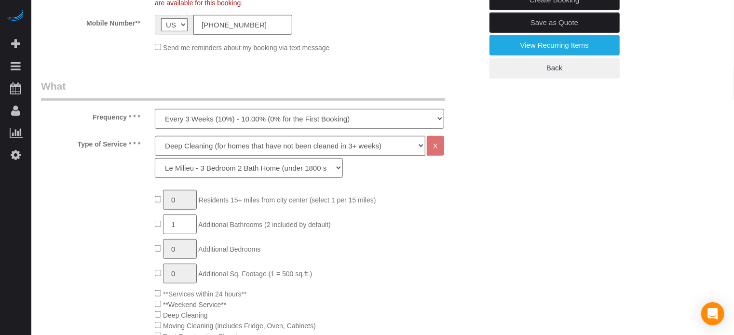
click at [184, 171] on select "La Petite - 1 to 2 Bedroom Condo (under 1000 sq. ft.) La Petite II - 2 Bedroom …" at bounding box center [249, 168] width 188 height 20
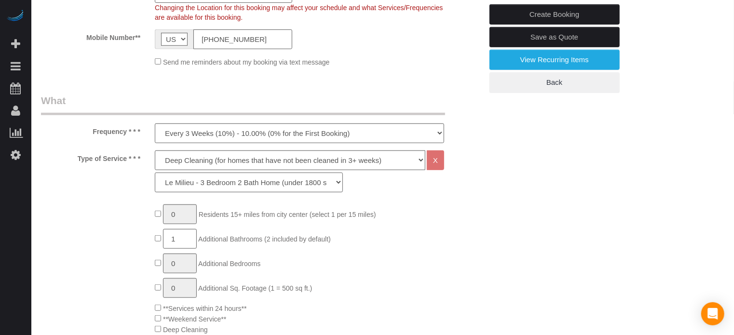
scroll to position [228, 0]
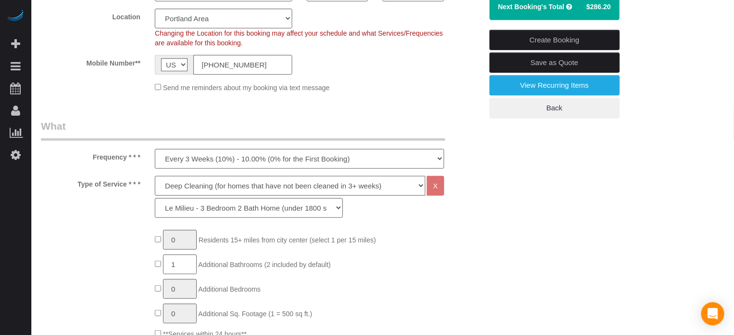
click at [175, 187] on select "Deep Cleaning (for homes that have not been cleaned in 3+ weeks) Spruce Regular…" at bounding box center [290, 186] width 270 height 20
select select "4"
click at [155, 176] on select "Deep Cleaning (for homes that have not been cleaned in 3+ weeks) Spruce Regular…" at bounding box center [290, 186] width 270 height 20
click at [199, 206] on select "La Petite - 1 to 2 Bedroom Condo (under 1000 sq. ft.) La Petite II - 2 Bedroom …" at bounding box center [249, 208] width 188 height 20
select select "89"
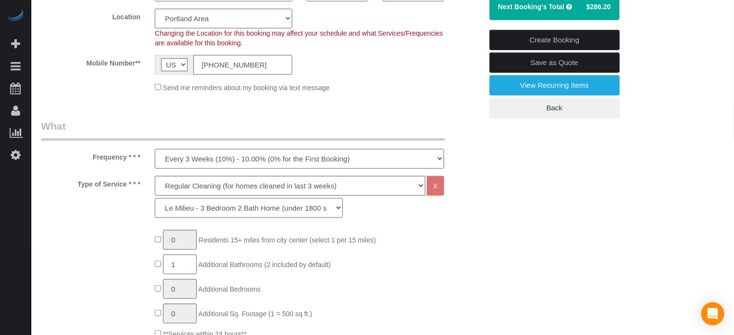
click at [155, 198] on select "La Petite - 1 to 2 Bedroom Condo (under 1000 sq. ft.) La Petite II - 2 Bedroom …" at bounding box center [249, 208] width 188 height 20
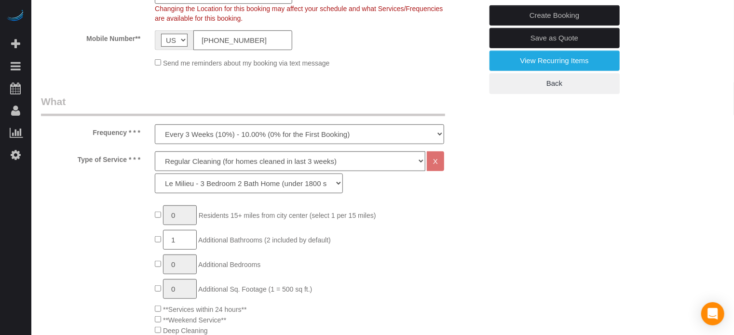
scroll to position [276, 0]
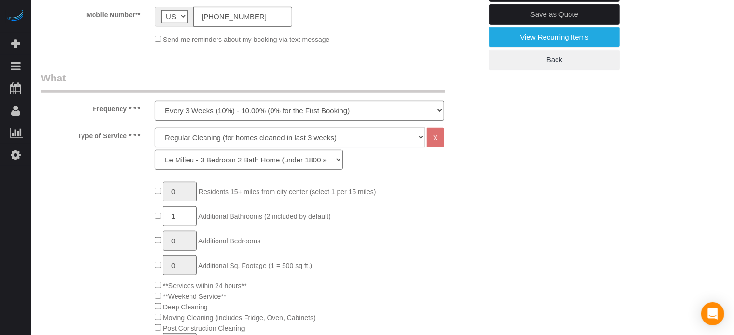
click at [189, 137] on select "Deep Cleaning (for homes that have not been cleaned in 3+ weeks) Spruce Regular…" at bounding box center [290, 138] width 270 height 20
select select "5"
click at [155, 128] on select "Deep Cleaning (for homes that have not been cleaned in 3+ weeks) Spruce Regular…" at bounding box center [290, 138] width 270 height 20
click at [191, 162] on select "La Petite - 1 to 2 Bedroom Condo (under 1000 sq. ft.) La Petite II - 2 Bedroom …" at bounding box center [249, 160] width 188 height 20
select select "95"
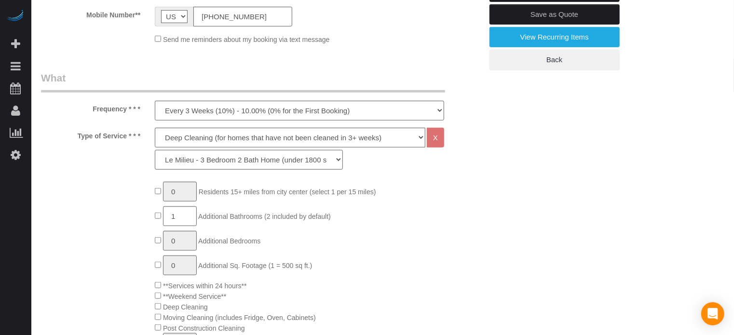
click at [155, 150] on select "La Petite - 1 to 2 Bedroom Condo (under 1000 sq. ft.) La Petite II - 2 Bedroom …" at bounding box center [249, 160] width 188 height 20
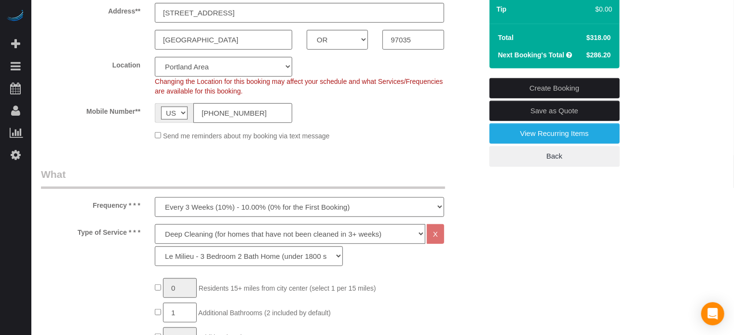
click at [187, 209] on select "One Time Cleaning Weekly Cleaning (20%) - 20.00% (0% for the First Booking) Eve…" at bounding box center [299, 207] width 289 height 20
click at [155, 197] on select "One Time Cleaning Weekly Cleaning (20%) - 20.00% (0% for the First Booking) Eve…" at bounding box center [299, 207] width 289 height 20
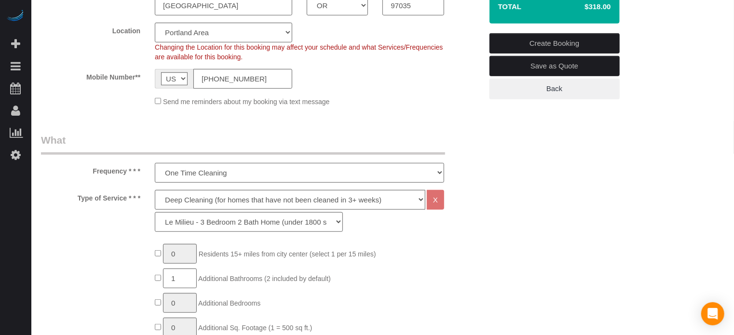
scroll to position [228, 0]
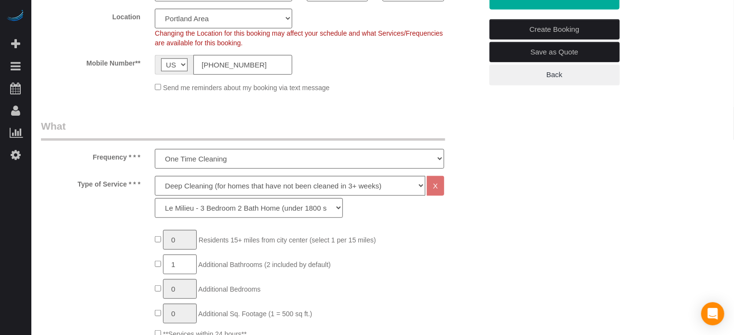
drag, startPoint x: 91, startPoint y: 155, endPoint x: 131, endPoint y: 186, distance: 51.2
click at [131, 186] on label "Type of Service * * *" at bounding box center [91, 182] width 114 height 13
drag, startPoint x: 138, startPoint y: 181, endPoint x: 93, endPoint y: 155, distance: 52.0
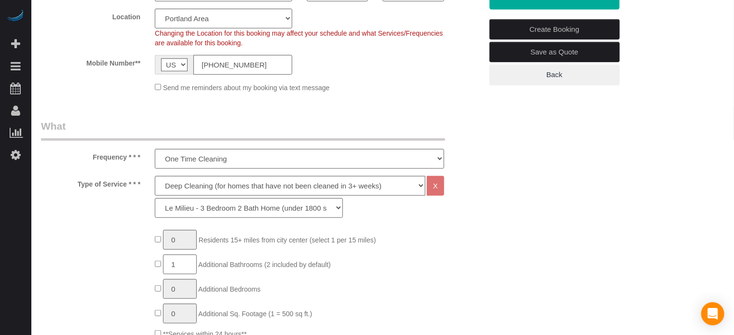
click at [93, 155] on label "Frequency * * *" at bounding box center [91, 155] width 114 height 13
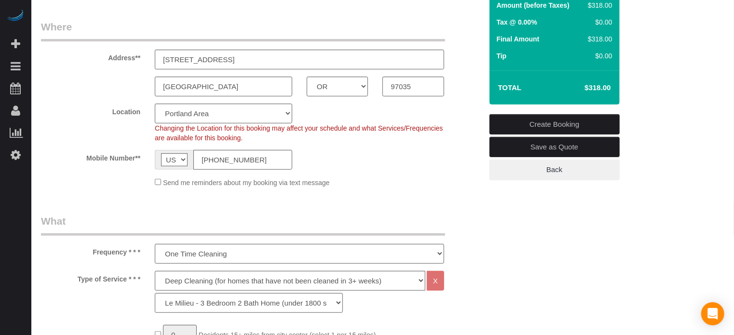
scroll to position [132, 0]
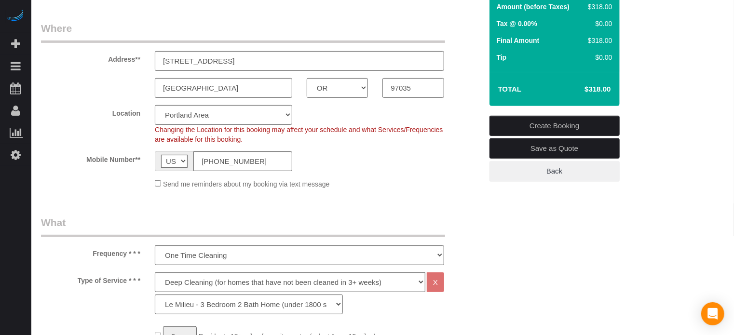
click at [395, 175] on sui-booking-location "Location Pro Housekeepers Atlanta Austin Boston Chicago Cincinnati Clearwater D…" at bounding box center [261, 147] width 441 height 84
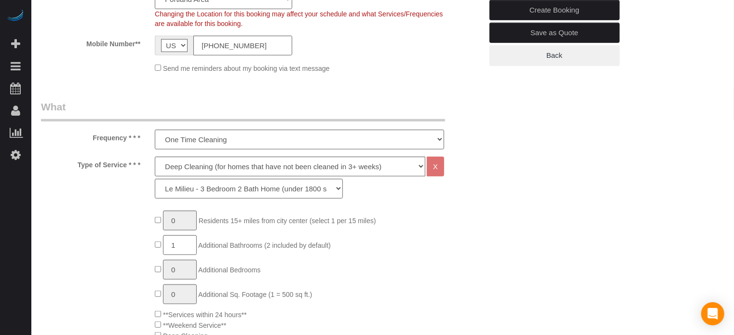
scroll to position [276, 0]
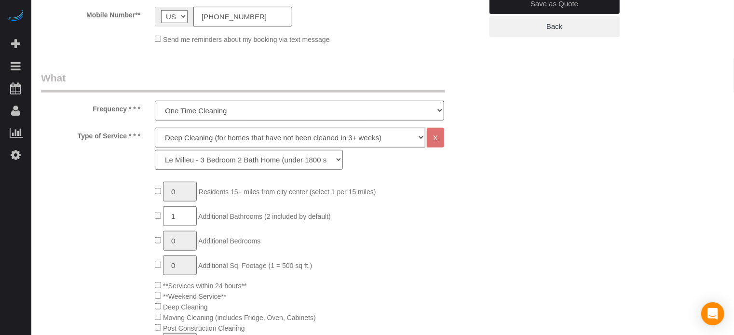
click at [185, 108] on select "One Time Cleaning Weekly Cleaning (20%) - 20.00% (0% for the First Booking) Eve…" at bounding box center [299, 111] width 289 height 20
select select "object:2779"
click at [155, 101] on select "One Time Cleaning Weekly Cleaning (20%) - 20.00% (0% for the First Booking) Eve…" at bounding box center [299, 111] width 289 height 20
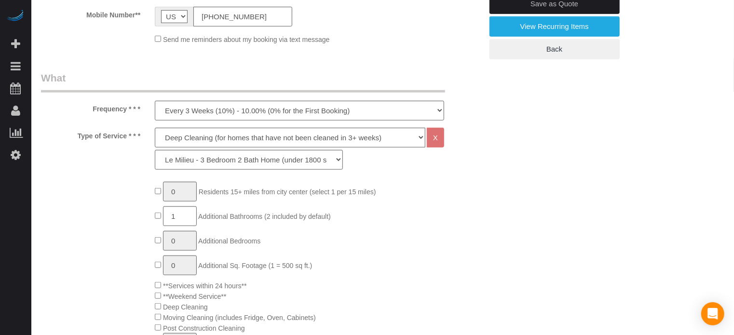
click at [110, 165] on div "Type of Service * * * Deep Cleaning (for homes that have not been cleaned in 3+…" at bounding box center [262, 151] width 456 height 47
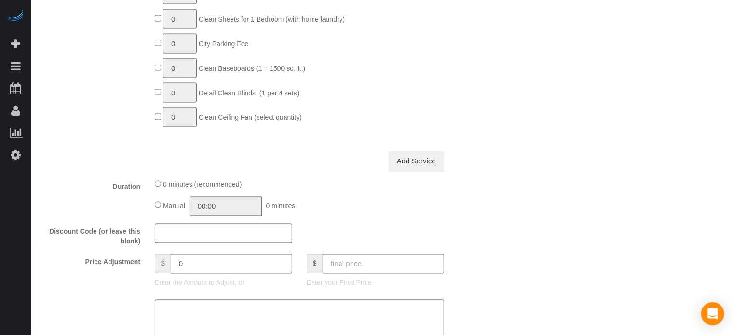
scroll to position [903, 0]
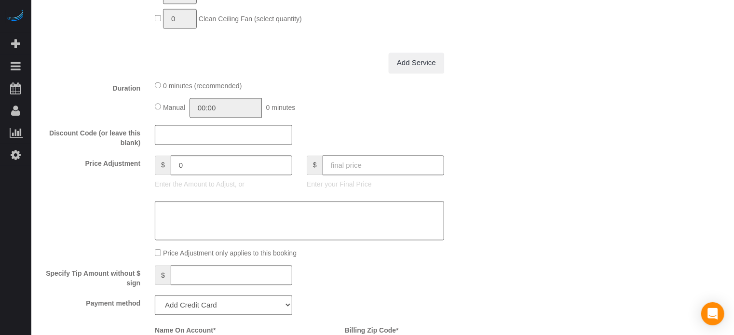
click at [372, 165] on input "text" at bounding box center [383, 166] width 121 height 20
type input "288"
click at [498, 162] on div "Who Email** nmura@comcast.net Name * Vita Yang Where Address** 120 Kingsgate Rd…" at bounding box center [382, 135] width 683 height 2017
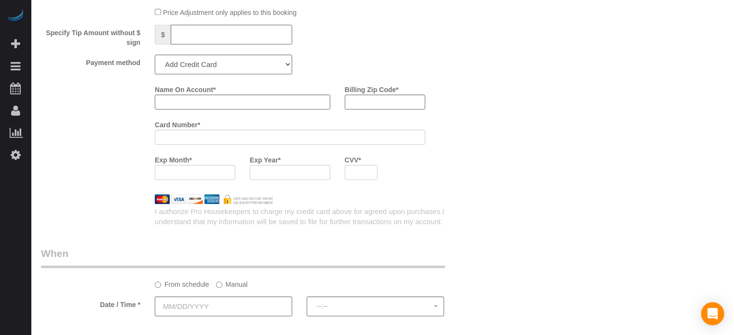
type input "-30"
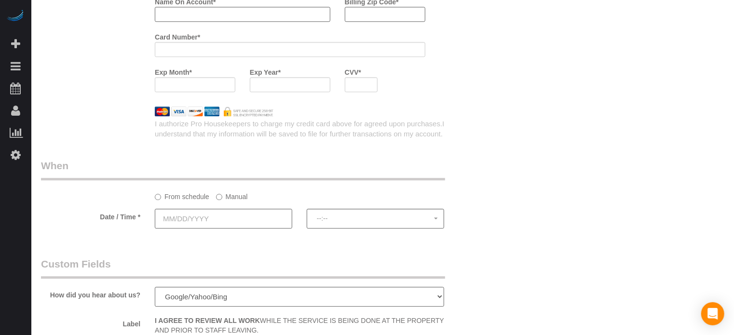
scroll to position [1241, 0]
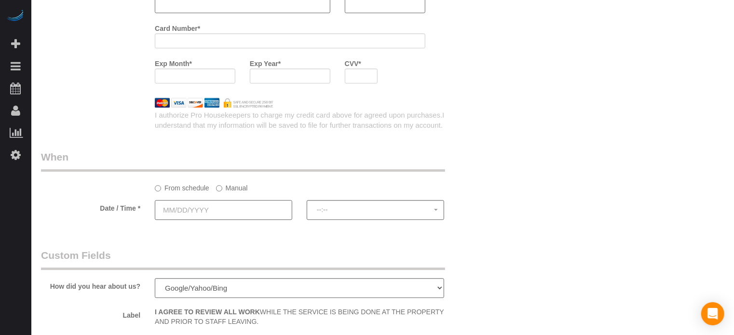
click at [164, 211] on input "text" at bounding box center [223, 210] width 137 height 20
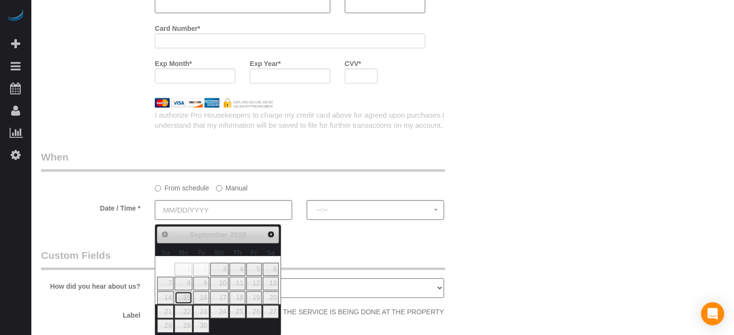
click at [181, 299] on link "15" at bounding box center [184, 297] width 18 height 13
type input "[DATE]"
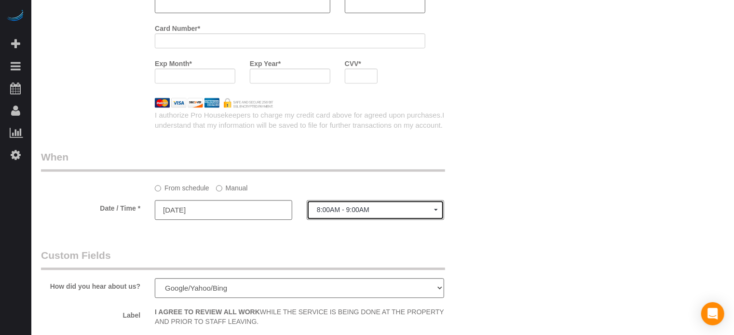
click at [334, 219] on button "8:00AM - 9:00AM" at bounding box center [375, 210] width 137 height 20
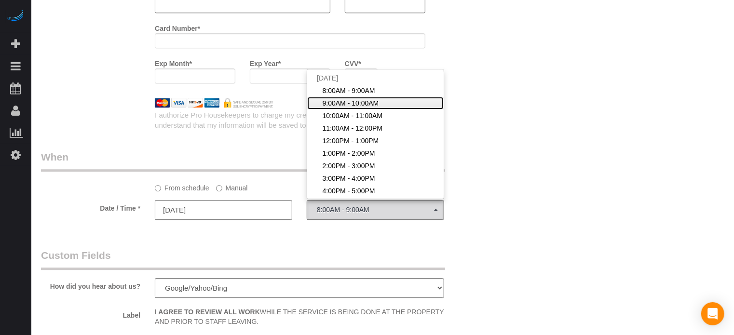
click at [343, 108] on span "9:00AM - 10:00AM" at bounding box center [351, 103] width 56 height 10
select select "spot2"
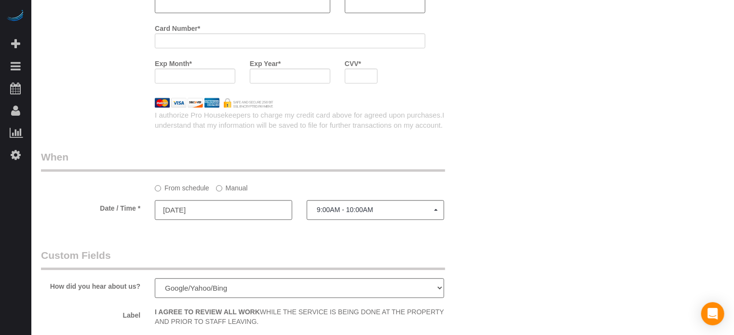
click at [479, 171] on div "From schedule Manual" at bounding box center [262, 171] width 456 height 43
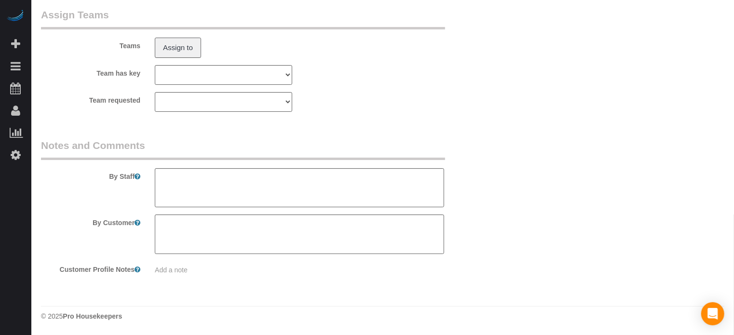
scroll to position [1737, 0]
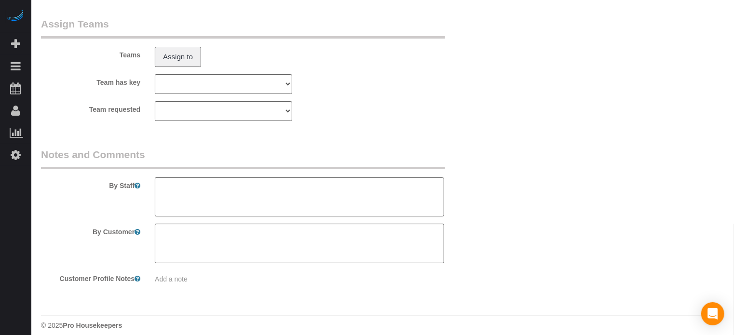
click at [191, 194] on textarea at bounding box center [299, 197] width 289 height 40
click at [320, 181] on textarea at bounding box center [299, 197] width 289 height 40
click at [321, 189] on textarea at bounding box center [299, 197] width 289 height 40
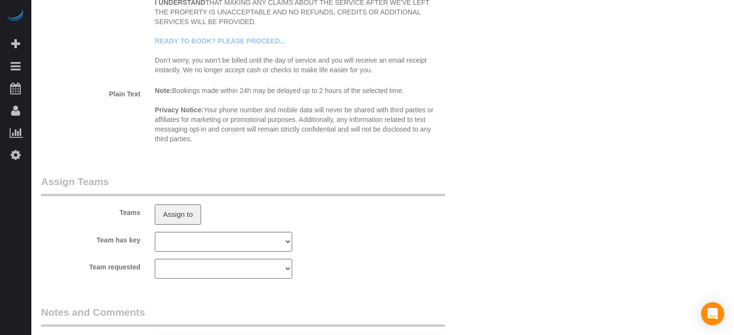
scroll to position [1679, 0]
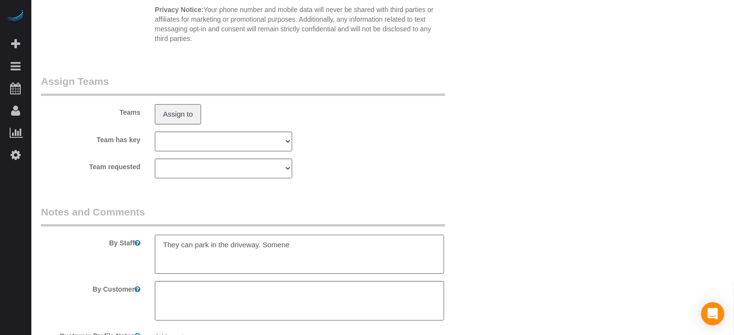
click at [300, 256] on textarea at bounding box center [299, 255] width 289 height 40
type textarea "They can park in the driveway. She'll be there to provide access"
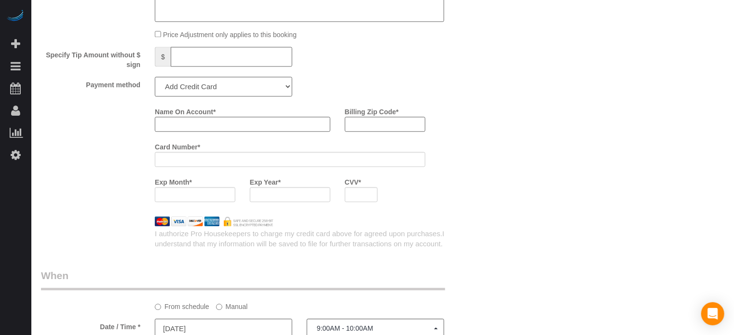
scroll to position [1109, 0]
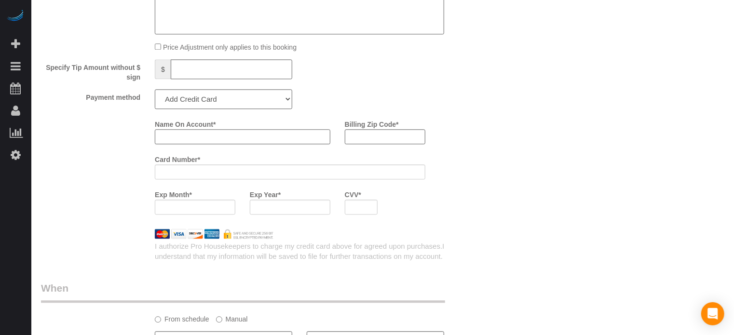
click at [267, 142] on input "Name On Account *" at bounding box center [242, 136] width 175 height 15
click at [251, 142] on input "Name On Account *" at bounding box center [242, 136] width 175 height 15
type input "Nanako Mura"
click at [108, 156] on div "Name On Account * Nanako Mura Billing Zip Code * Card Number * Exp Month * Exp …" at bounding box center [262, 169] width 456 height 106
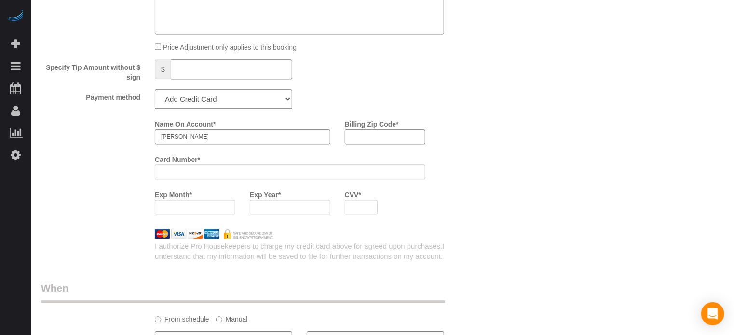
click at [395, 143] on input "Billing Zip Code *" at bounding box center [385, 136] width 81 height 15
type input "60201"
click at [121, 183] on div "Name On Account * Nanako Mura Billing Zip Code * 60201 Card Number * Exp Month …" at bounding box center [262, 169] width 456 height 106
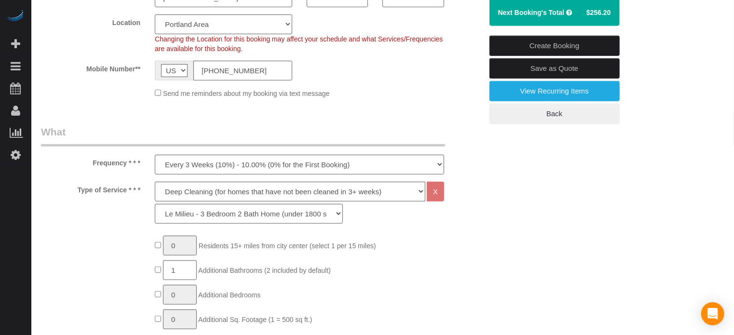
scroll to position [193, 0]
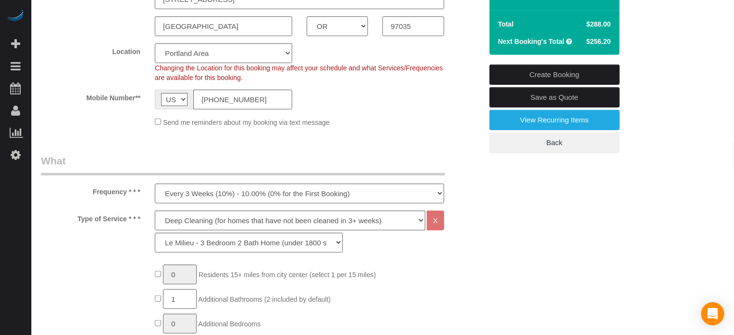
click at [539, 68] on link "Create Booking" at bounding box center [554, 75] width 130 height 20
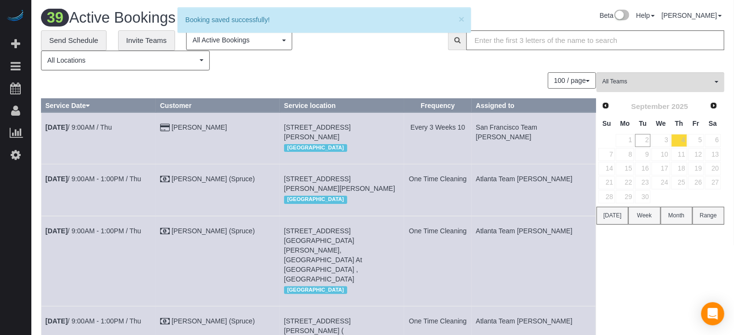
click at [285, 83] on div "100 / page 10 / page 20 / page 30 / page 40 / page 50 / page 100 / page" at bounding box center [318, 80] width 555 height 16
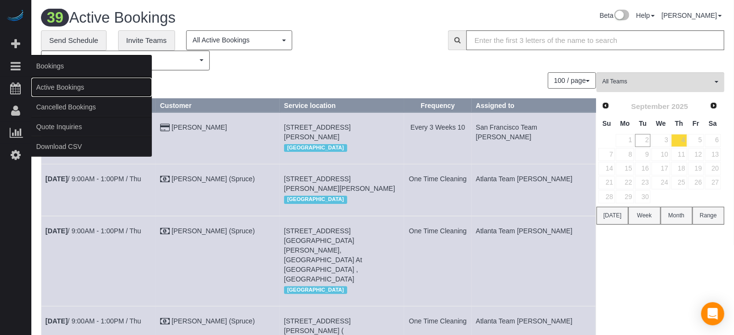
click at [61, 87] on link "Active Bookings" at bounding box center [91, 87] width 121 height 19
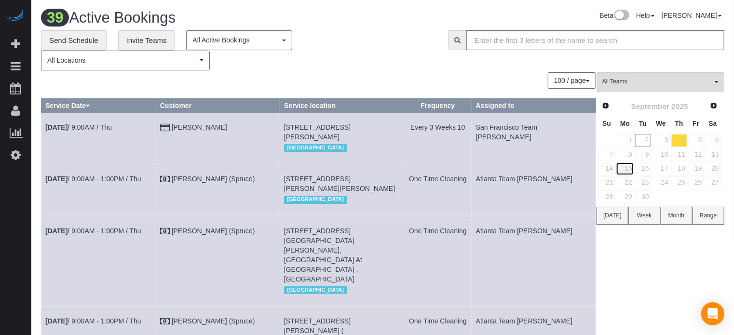
click at [629, 169] on link "15" at bounding box center [625, 168] width 18 height 13
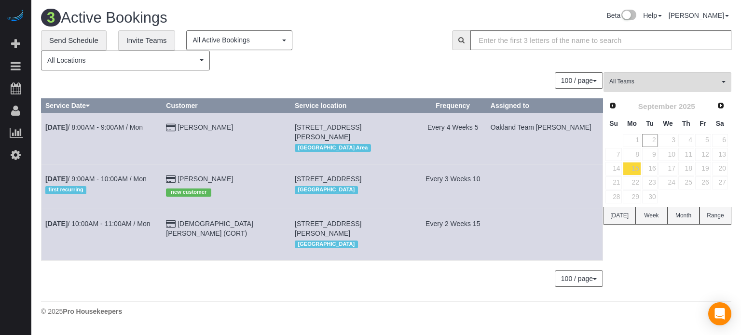
click at [296, 79] on div "100 / page 10 / page 20 / page 30 / page 40 / page 50 / page 100 / page" at bounding box center [322, 80] width 562 height 16
click at [220, 175] on link "Vita Yang" at bounding box center [204, 179] width 55 height 8
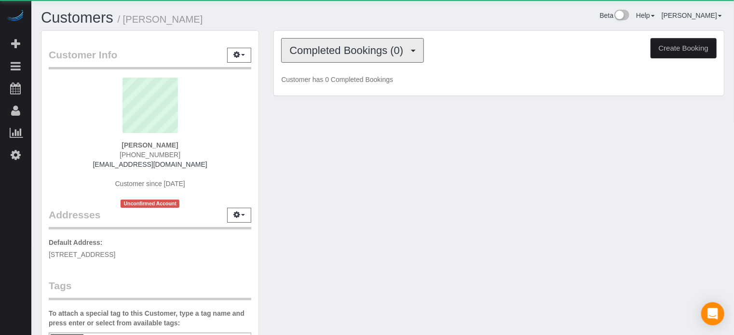
click at [355, 54] on span "Completed Bookings (0)" at bounding box center [348, 50] width 119 height 12
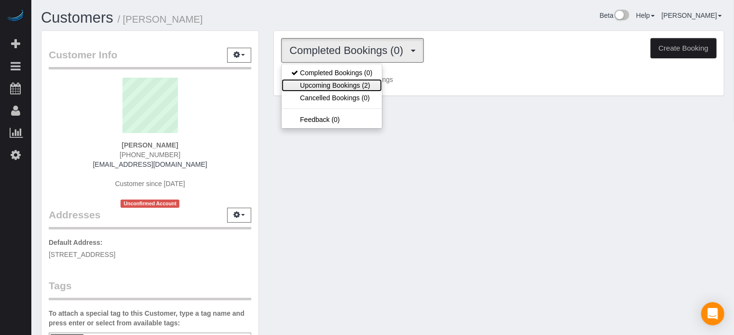
click at [356, 81] on link "Upcoming Bookings (2)" at bounding box center [332, 85] width 100 height 13
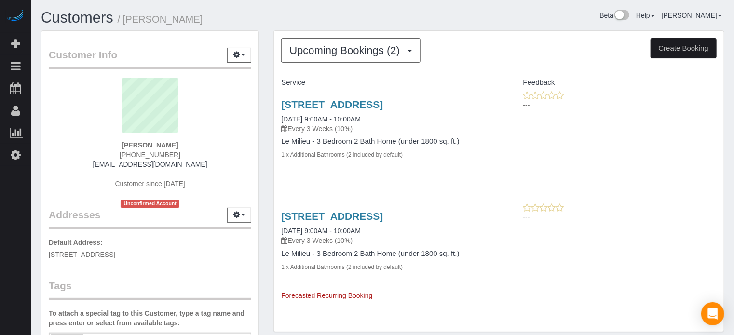
click at [317, 21] on h1 "Customers / Vita Yang" at bounding box center [208, 18] width 335 height 16
click at [492, 61] on div "Upcoming Bookings (2) Completed Bookings (0) Upcoming Bookings (2) Cancelled Bo…" at bounding box center [498, 50] width 435 height 25
click at [434, 17] on div "Beta Help Help Docs Take a Tour Contact Support Edgar Uro My Account Change Pas…" at bounding box center [557, 18] width 349 height 17
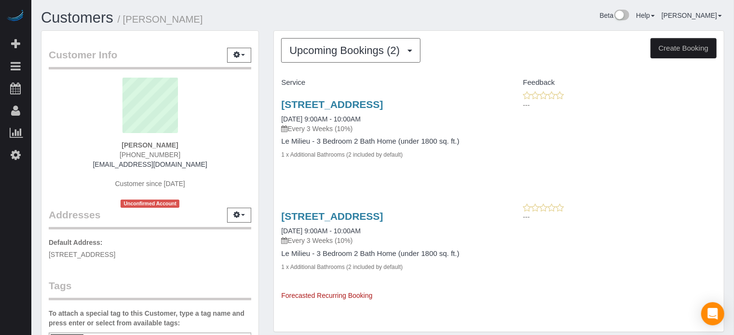
click at [270, 25] on h1 "Customers / Vita Yang" at bounding box center [208, 18] width 335 height 16
click at [264, 20] on h1 "Customers / Vita Yang" at bounding box center [208, 18] width 335 height 16
click at [264, 102] on div "Customer Info Edit Contact Info Send Message Email Preferences Special Sales Ta…" at bounding box center [150, 268] width 232 height 476
click at [715, 203] on div "---" at bounding box center [611, 211] width 210 height 19
click at [383, 106] on link "120 Kingsgate Rd, Lake Oswego, OR 97035" at bounding box center [332, 104] width 102 height 11
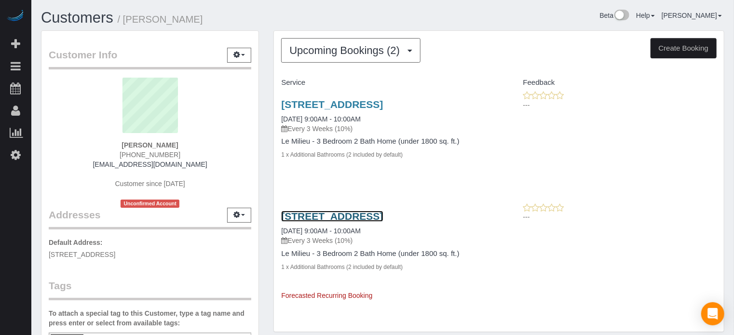
click at [383, 216] on link "120 Kingsgate Rd, Lake Oswego, OR 97035" at bounding box center [332, 216] width 102 height 11
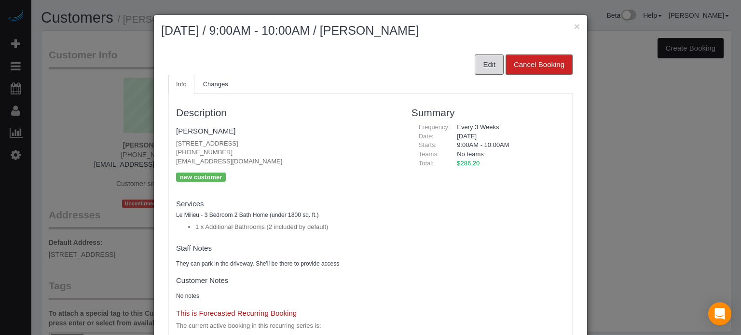
click at [476, 61] on button "Edit" at bounding box center [488, 64] width 29 height 20
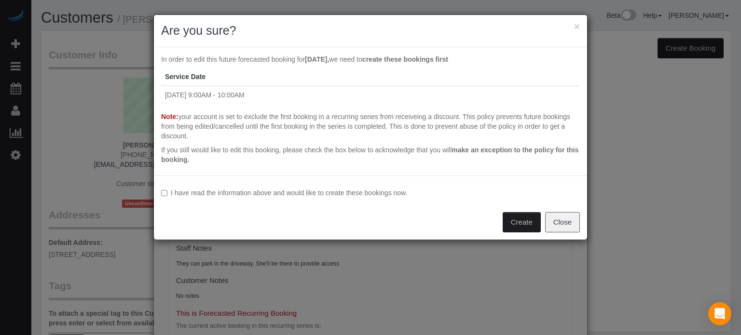
click at [524, 224] on button "Create" at bounding box center [521, 222] width 38 height 20
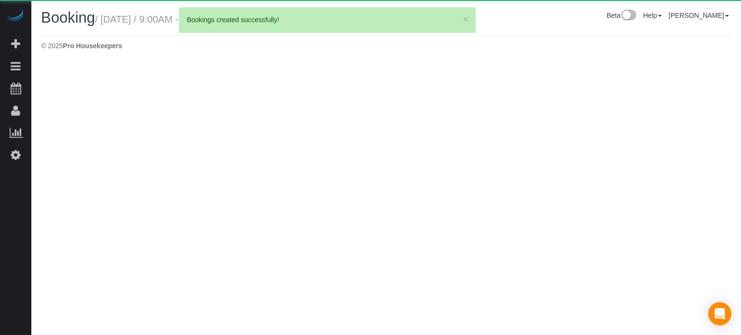
select select "OR"
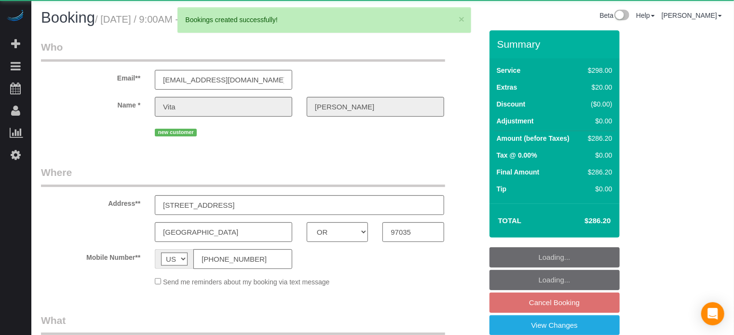
select select "object:5587"
select select "string:fspay-697a2dab-71cf-4856-a068-05ef7c824974"
select select "5"
select select "spot47"
select select "number:9"
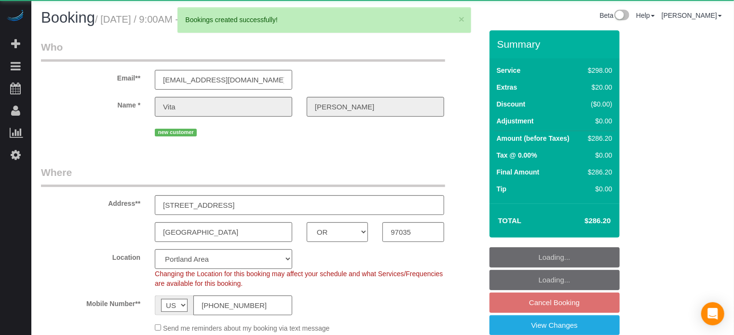
select select "object:5799"
select select "spot92"
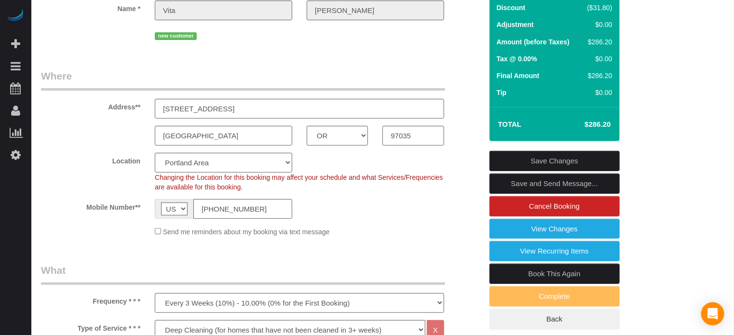
scroll to position [193, 0]
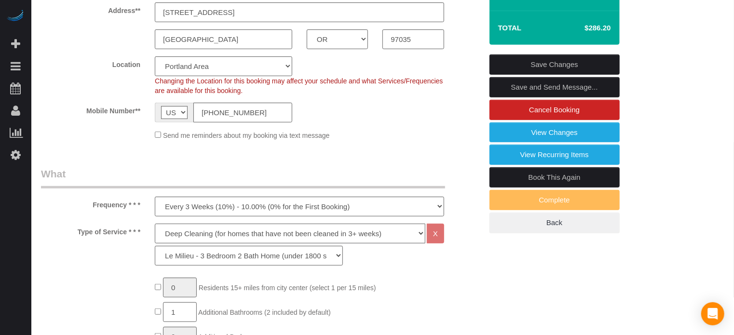
click at [199, 237] on select "Deep Cleaning (for homes that have not been cleaned in 3+ weeks) Spruce Regular…" at bounding box center [290, 234] width 270 height 20
select select "4"
click at [155, 224] on select "Deep Cleaning (for homes that have not been cleaned in 3+ weeks) Spruce Regular…" at bounding box center [290, 234] width 270 height 20
select select "87"
click at [183, 256] on select "La Petite - 1 to 2 Bedroom Condo (under 1000 sq. ft.) La Petite II - 2 Bedroom …" at bounding box center [249, 256] width 188 height 20
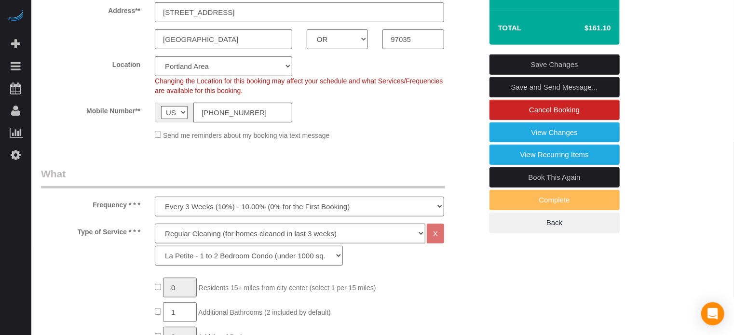
select select "spot137"
select select "89"
click at [155, 246] on select "La Petite - 1 to 2 Bedroom Condo (under 1000 sq. ft.) La Petite II - 2 Bedroom …" at bounding box center [249, 256] width 188 height 20
select select "spot182"
click at [556, 65] on link "Save Changes" at bounding box center [554, 64] width 130 height 20
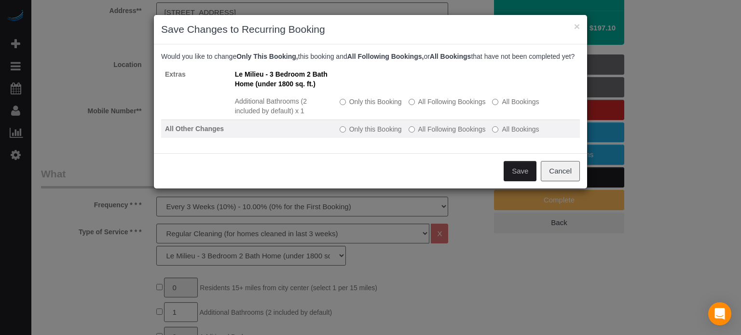
click at [415, 134] on label "All Following Bookings" at bounding box center [446, 129] width 77 height 10
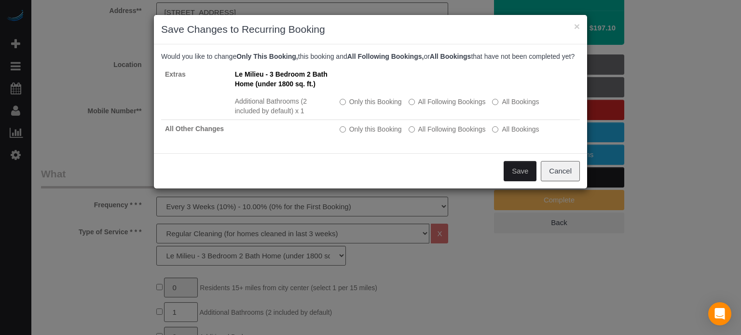
click at [515, 178] on button "Save" at bounding box center [519, 171] width 33 height 20
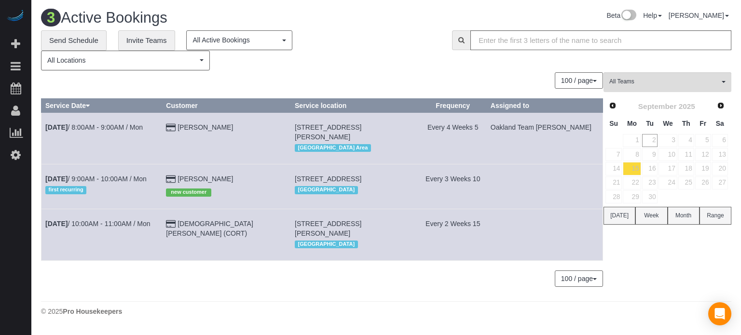
click at [210, 173] on td "Vita Yang new customer" at bounding box center [226, 186] width 129 height 44
click at [210, 175] on link "Vita Yang" at bounding box center [204, 179] width 55 height 8
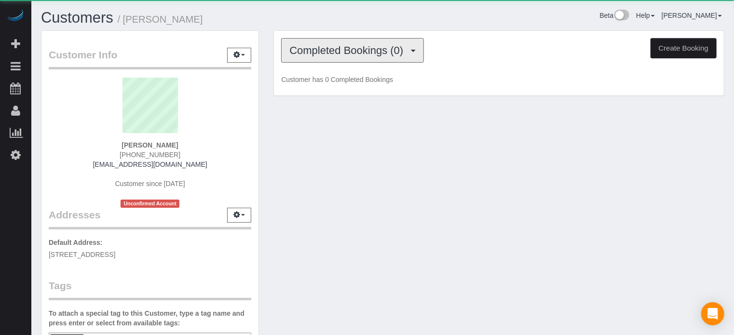
click at [326, 51] on span "Completed Bookings (0)" at bounding box center [348, 50] width 119 height 12
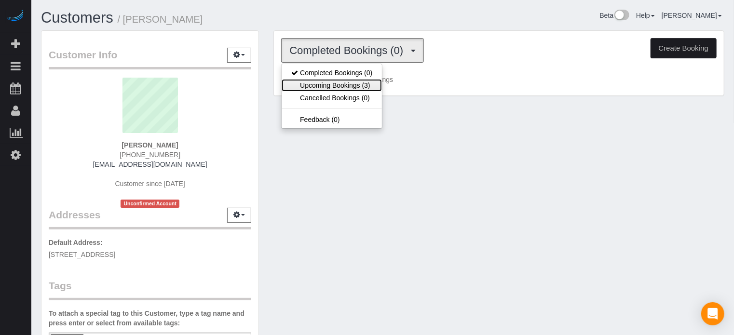
click at [337, 81] on link "Upcoming Bookings (3)" at bounding box center [332, 85] width 100 height 13
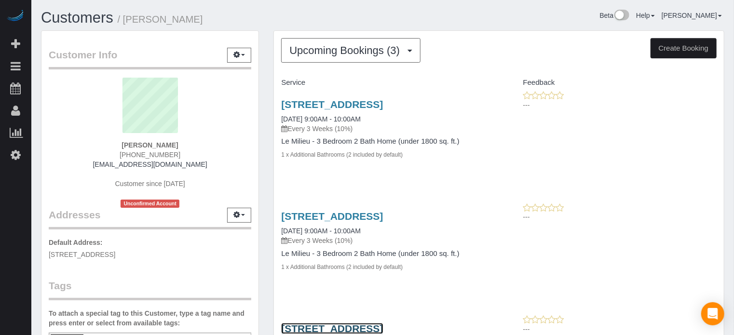
drag, startPoint x: 378, startPoint y: 324, endPoint x: 380, endPoint y: 318, distance: 6.0
click at [716, 155] on div "120 Kingsgate Rd, Lake Oswego, OR 97035 09/15/2025 9:00AM - 10:00AM Every 3 Wee…" at bounding box center [499, 135] width 450 height 88
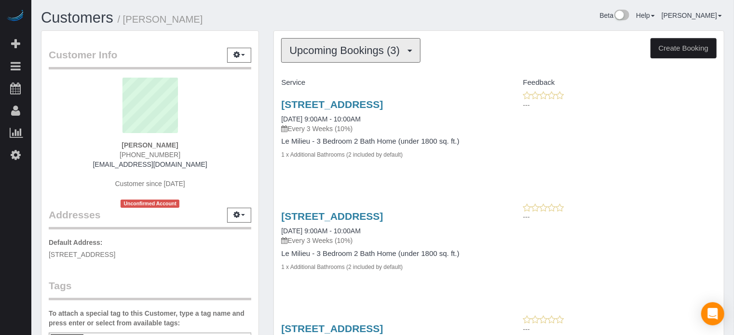
click at [296, 54] on span "Upcoming Bookings (3)" at bounding box center [346, 50] width 115 height 12
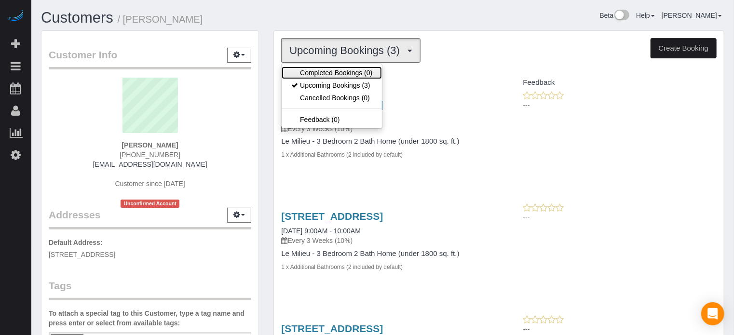
click at [318, 69] on link "Completed Bookings (0)" at bounding box center [332, 73] width 100 height 13
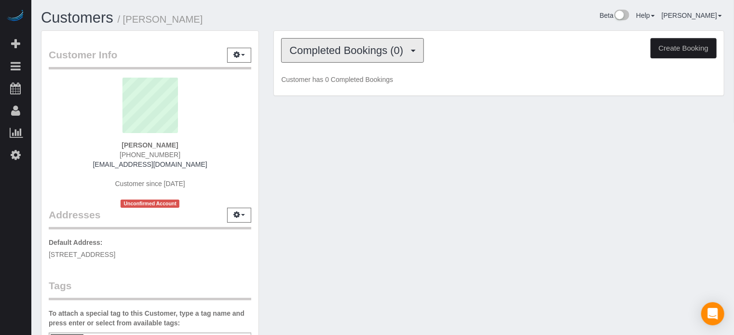
click at [324, 52] on span "Completed Bookings (0)" at bounding box center [348, 50] width 119 height 12
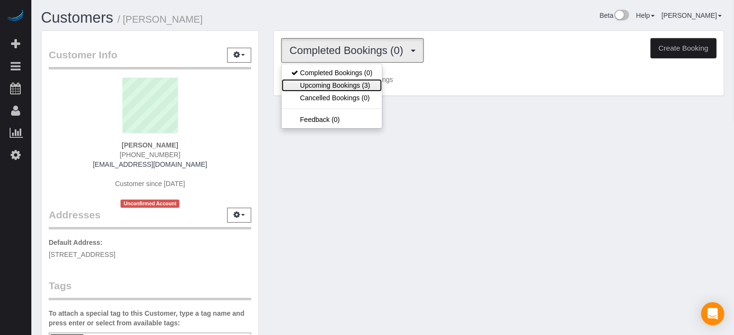
click at [333, 83] on link "Upcoming Bookings (3)" at bounding box center [332, 85] width 100 height 13
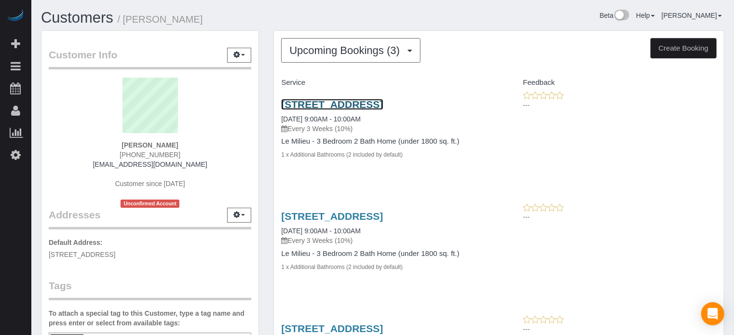
click at [322, 100] on link "120 Kingsgate Rd, Lake Oswego, OR 97035" at bounding box center [332, 104] width 102 height 11
click at [265, 151] on div "Customer Info Edit Contact Info Send Message Email Preferences Special Sales Ta…" at bounding box center [150, 268] width 232 height 476
click at [267, 100] on div "Upcoming Bookings (3) Completed Bookings (0) Upcoming Bookings (3) Cancelled Bo…" at bounding box center [498, 241] width 465 height 423
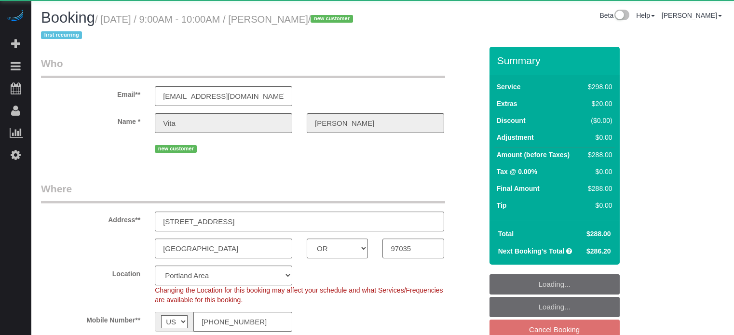
select select "OR"
select select "number:9"
select select "object:808"
select select "spot2"
select select "5"
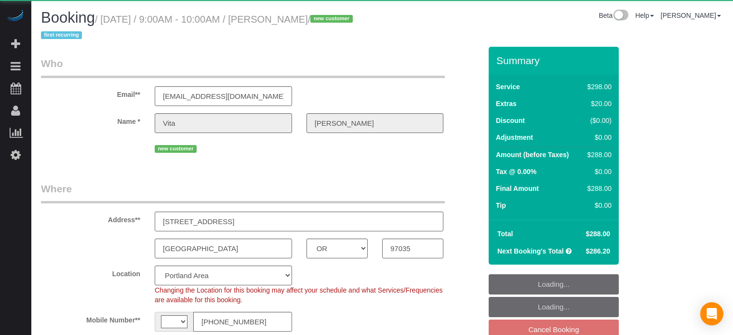
select select "OR"
select select "string:US"
select select "object:816"
select select "5"
select select "spot2"
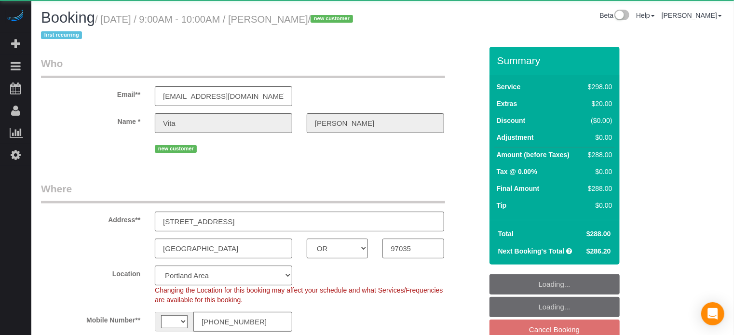
select select "number:9"
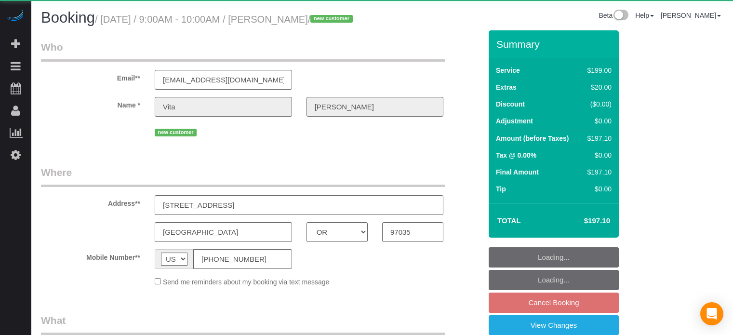
select select "OR"
select select "object:803"
select select "4"
select select "spot47"
select select "number:9"
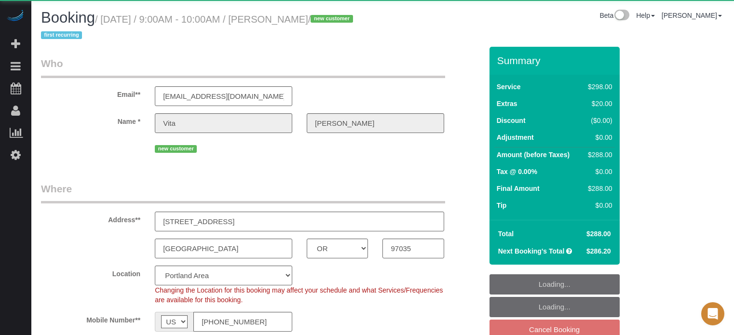
select select "OR"
select select "number:9"
select select "object:654"
select select "spot2"
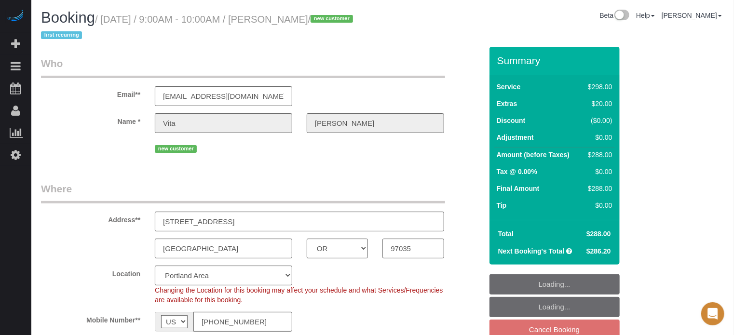
select select "object:664"
select select "5"
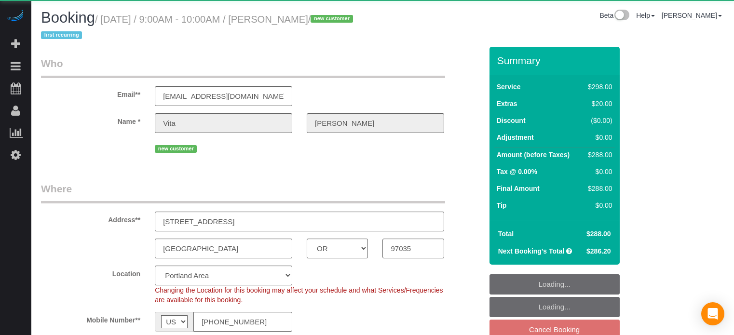
select select "OR"
select select "object:816"
select select "5"
select select "spot2"
select select "number:9"
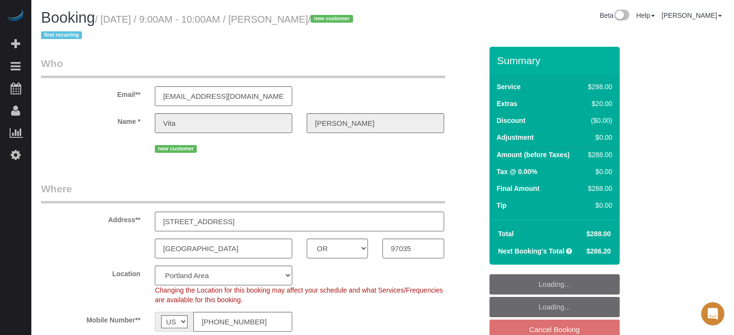
select select "OR"
select select "5"
select select "spot2"
select select "number:9"
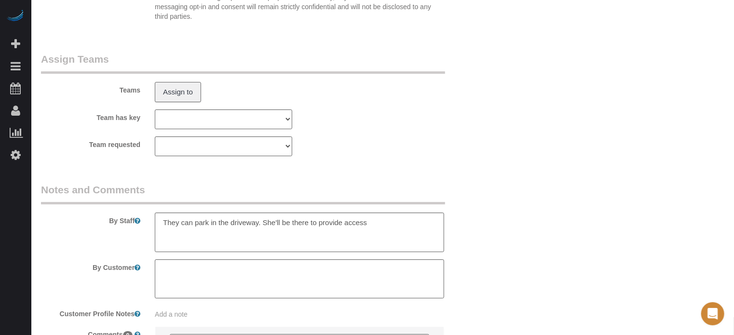
scroll to position [1753, 0]
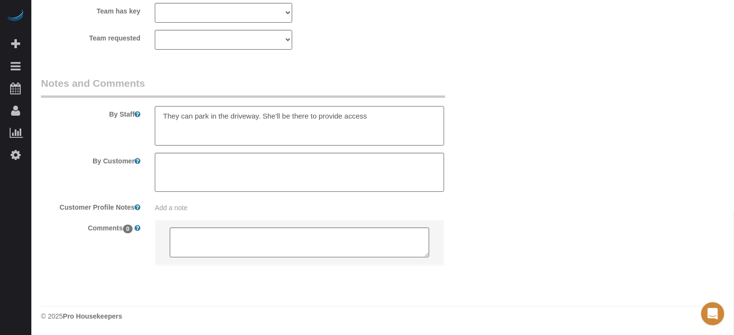
click at [392, 119] on textarea at bounding box center [299, 126] width 289 height 40
drag, startPoint x: 401, startPoint y: 129, endPoint x: 372, endPoint y: 119, distance: 30.8
click at [372, 119] on textarea at bounding box center [299, 126] width 289 height 40
type textarea "They can park in the driveway. She'll be there to provide access."
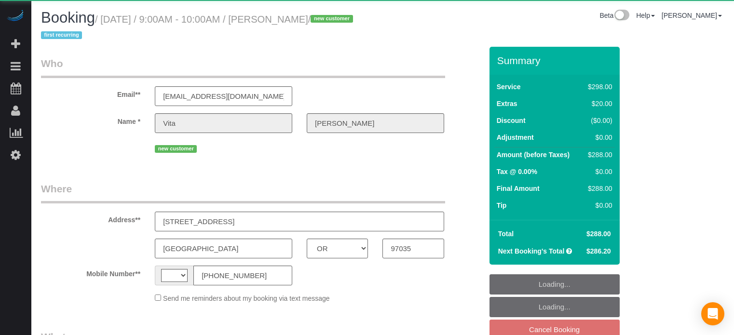
select select "OR"
select select "string:[GEOGRAPHIC_DATA]"
select select "number:9"
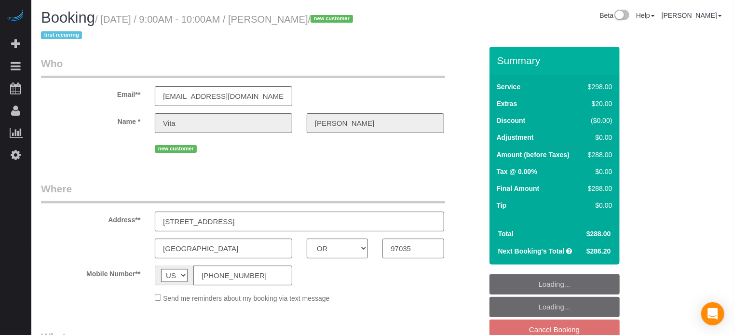
select select "object:652"
select select "string:fspay-697a2dab-71cf-4856-a068-05ef7c824974"
select select "5"
select select "spot2"
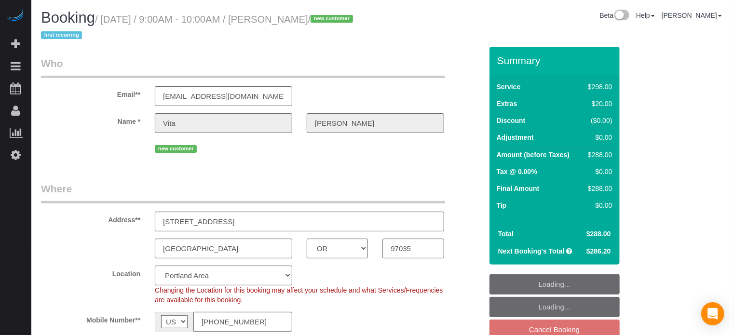
select select
select select "object:816"
select select "spot47"
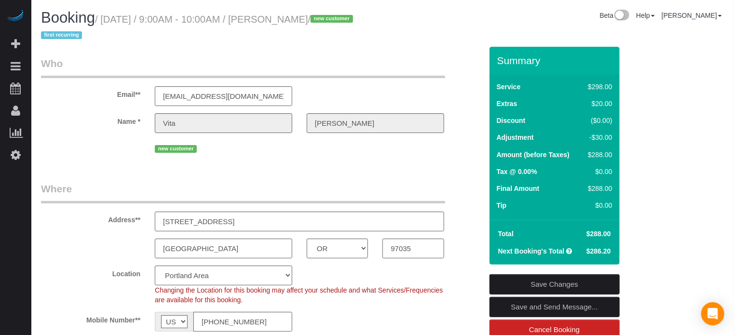
click at [476, 100] on div "Email** [EMAIL_ADDRESS][DOMAIN_NAME]" at bounding box center [262, 81] width 456 height 50
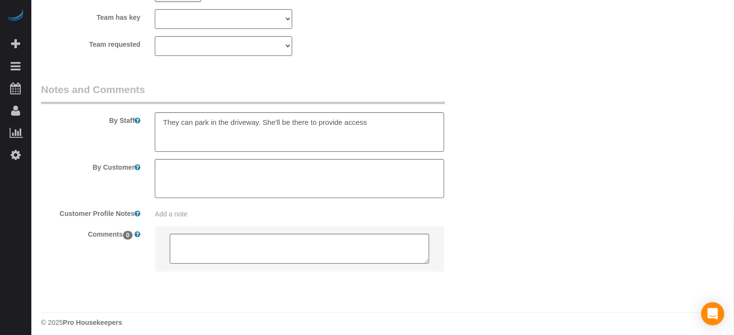
scroll to position [1753, 0]
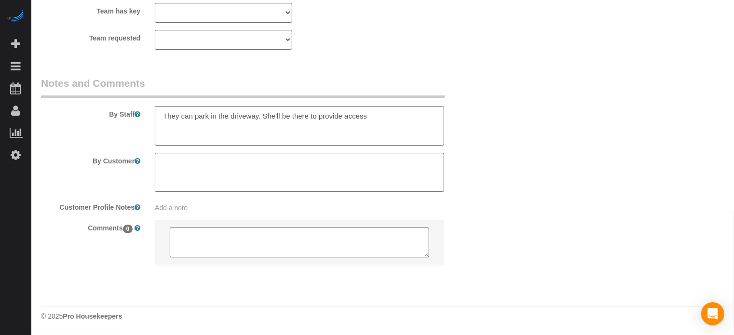
click at [438, 128] on textarea at bounding box center [299, 126] width 289 height 40
click at [321, 142] on textarea at bounding box center [299, 126] width 289 height 40
click at [296, 133] on textarea at bounding box center [299, 126] width 289 height 40
click at [347, 137] on textarea at bounding box center [299, 126] width 289 height 40
drag, startPoint x: 248, startPoint y: 138, endPoint x: 143, endPoint y: 121, distance: 107.0
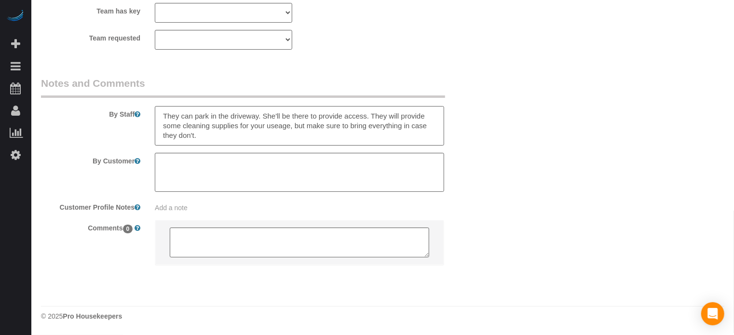
click at [143, 121] on div "By Staff" at bounding box center [262, 110] width 456 height 69
drag, startPoint x: 404, startPoint y: 135, endPoint x: 413, endPoint y: 132, distance: 9.1
click at [405, 135] on textarea at bounding box center [299, 126] width 289 height 40
drag, startPoint x: 388, startPoint y: 136, endPoint x: 371, endPoint y: 115, distance: 26.4
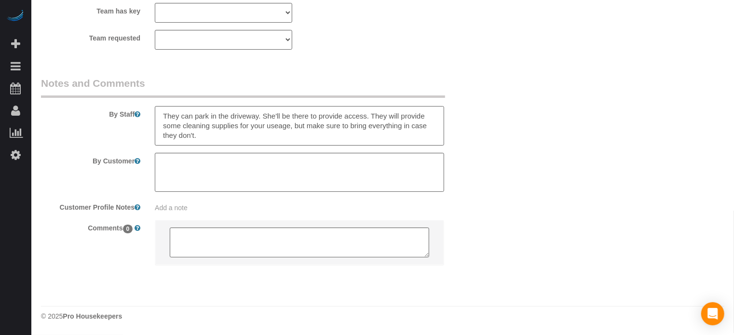
click at [371, 115] on textarea at bounding box center [299, 126] width 289 height 40
paste textarea
click at [251, 140] on textarea at bounding box center [299, 126] width 289 height 40
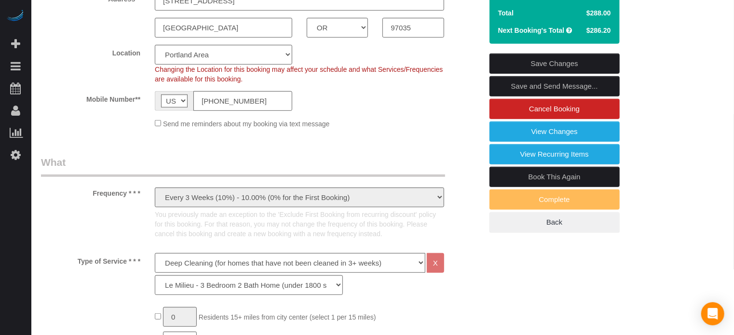
scroll to position [30, 0]
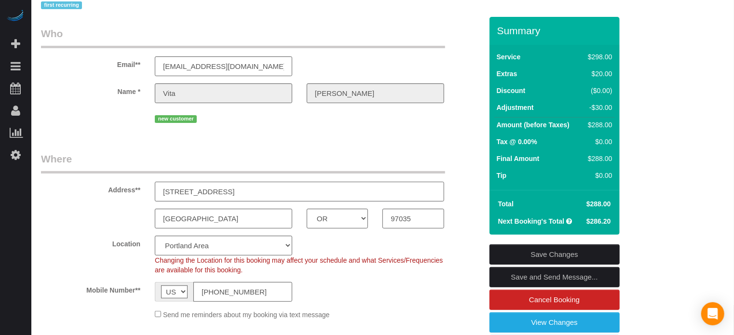
drag, startPoint x: 233, startPoint y: 191, endPoint x: 113, endPoint y: 190, distance: 120.1
click at [112, 190] on div "Address** 120 Kingsgate Rd" at bounding box center [262, 177] width 456 height 50
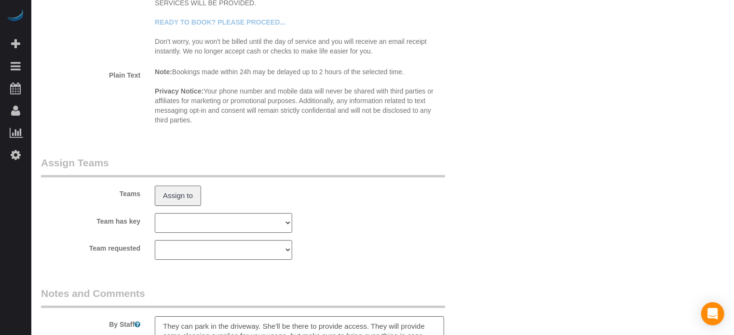
scroll to position [1753, 0]
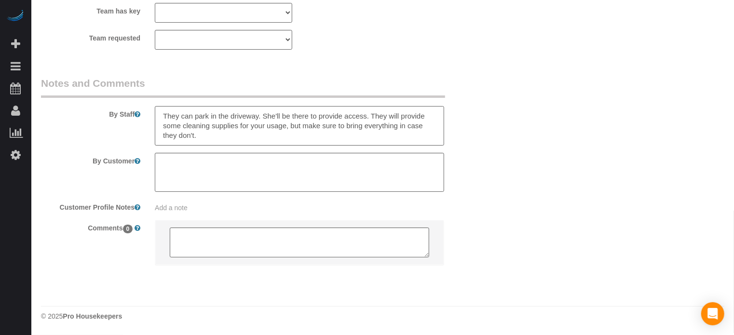
click at [192, 144] on textarea at bounding box center [299, 126] width 289 height 40
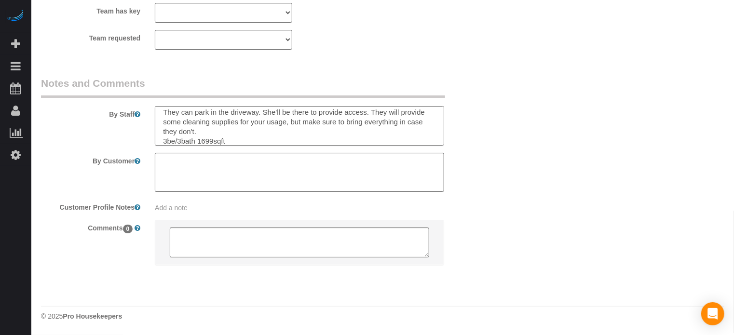
type textarea "They can park in the driveway. She'll be there to provide access. They will pro…"
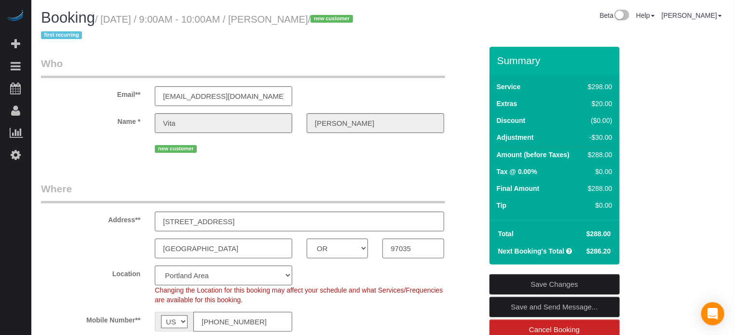
click at [551, 283] on link "Save Changes" at bounding box center [554, 284] width 130 height 20
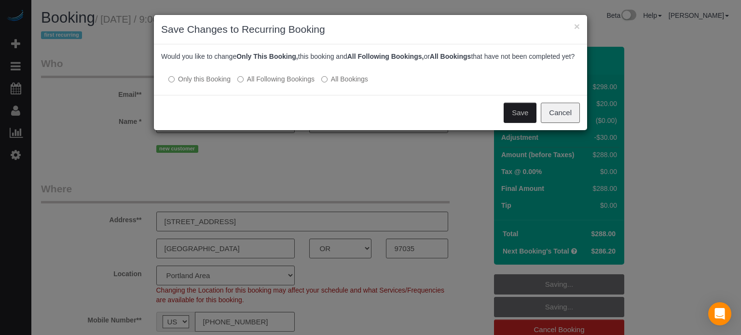
click at [515, 123] on button "Save" at bounding box center [519, 113] width 33 height 20
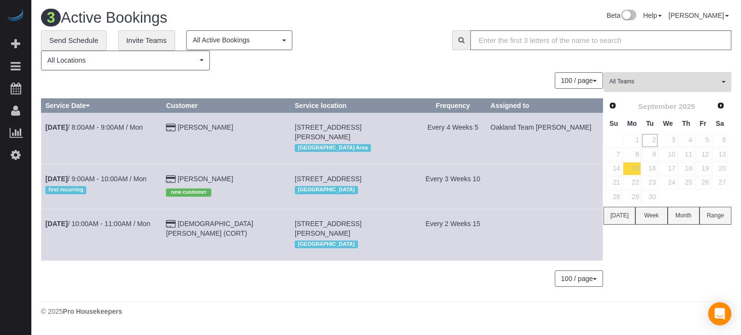
drag, startPoint x: 661, startPoint y: 246, endPoint x: 555, endPoint y: 201, distance: 115.5
click at [661, 246] on div "All Teams Remove Team Filters Atlanta Team Andrea Atlanta Team Eliane Atlanta T…" at bounding box center [667, 184] width 128 height 224
click at [216, 175] on link "Vita Yang" at bounding box center [204, 179] width 55 height 8
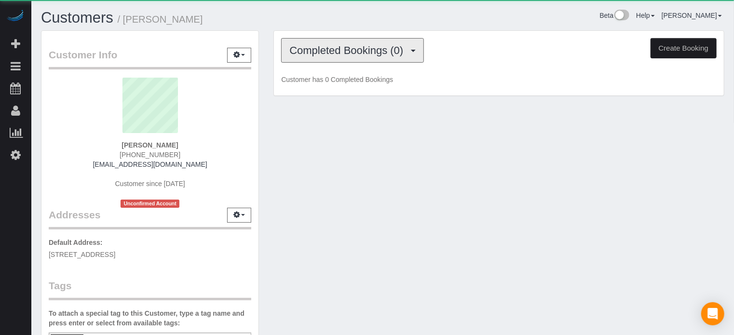
click at [317, 51] on span "Completed Bookings (0)" at bounding box center [348, 50] width 119 height 12
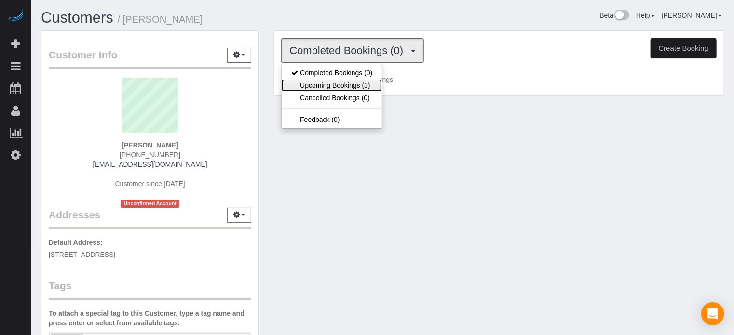
click at [336, 79] on link "Upcoming Bookings (3)" at bounding box center [332, 85] width 100 height 13
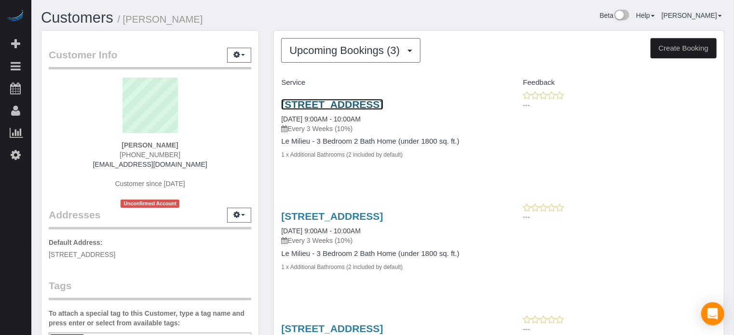
click at [316, 104] on link "120 Kingsgate Rd, Lake Oswego, OR 97035" at bounding box center [332, 104] width 102 height 11
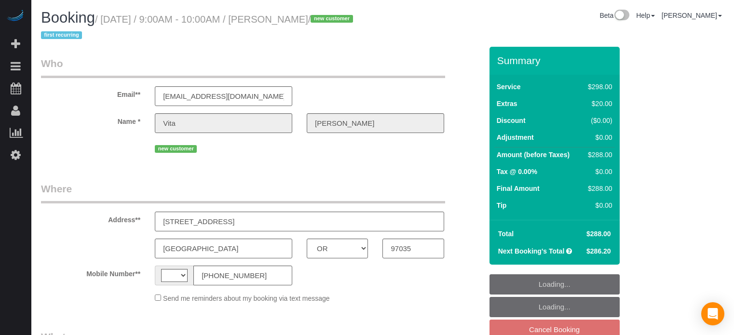
select select "OR"
select select "string:[GEOGRAPHIC_DATA]"
select select "object:649"
select select "string:fspay-697a2dab-71cf-4856-a068-05ef7c824974"
select select "number:9"
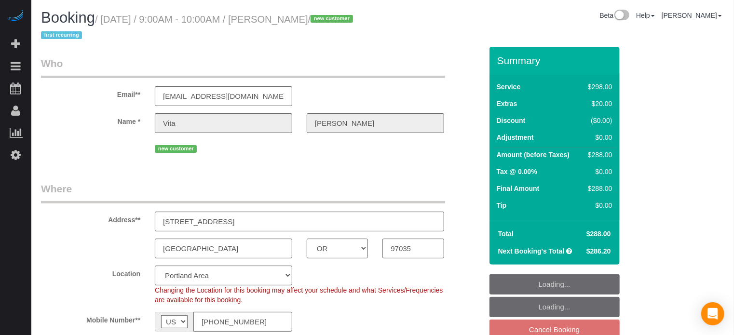
select select "object:660"
select select "5"
select select "spot2"
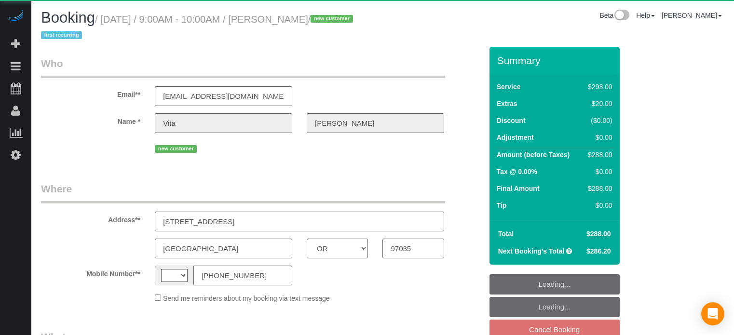
select select "OR"
select select "string:[GEOGRAPHIC_DATA]"
select select "object:601"
select select "string:fspay-697a2dab-71cf-4856-a068-05ef7c824974"
select select "spot2"
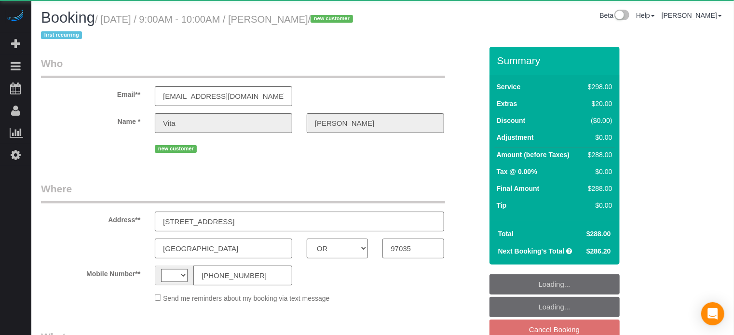
select select "number:9"
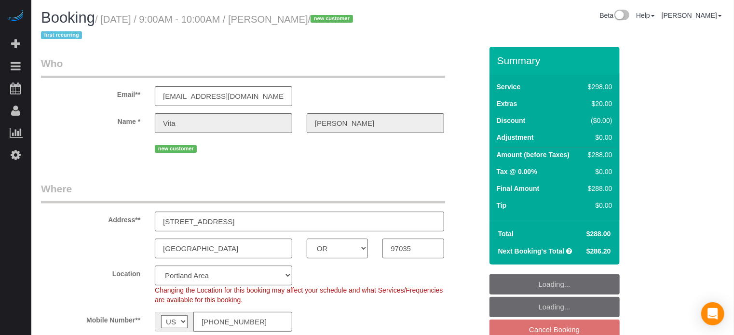
select select "object:816"
select select "spot47"
select select "5"
